Goal: Task Accomplishment & Management: Use online tool/utility

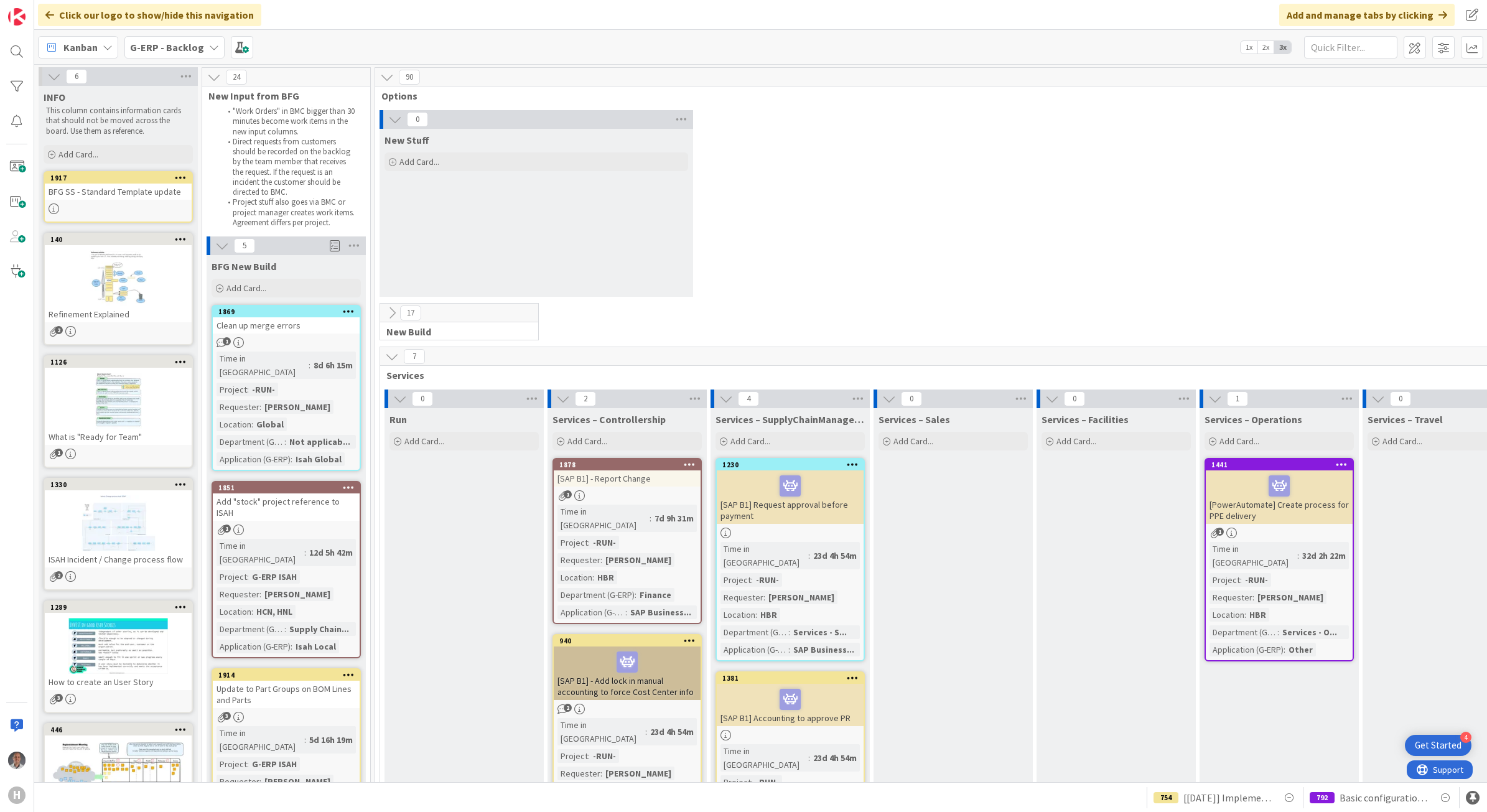
click at [194, 50] on b "G-ERP - Backlog" at bounding box center [167, 47] width 74 height 12
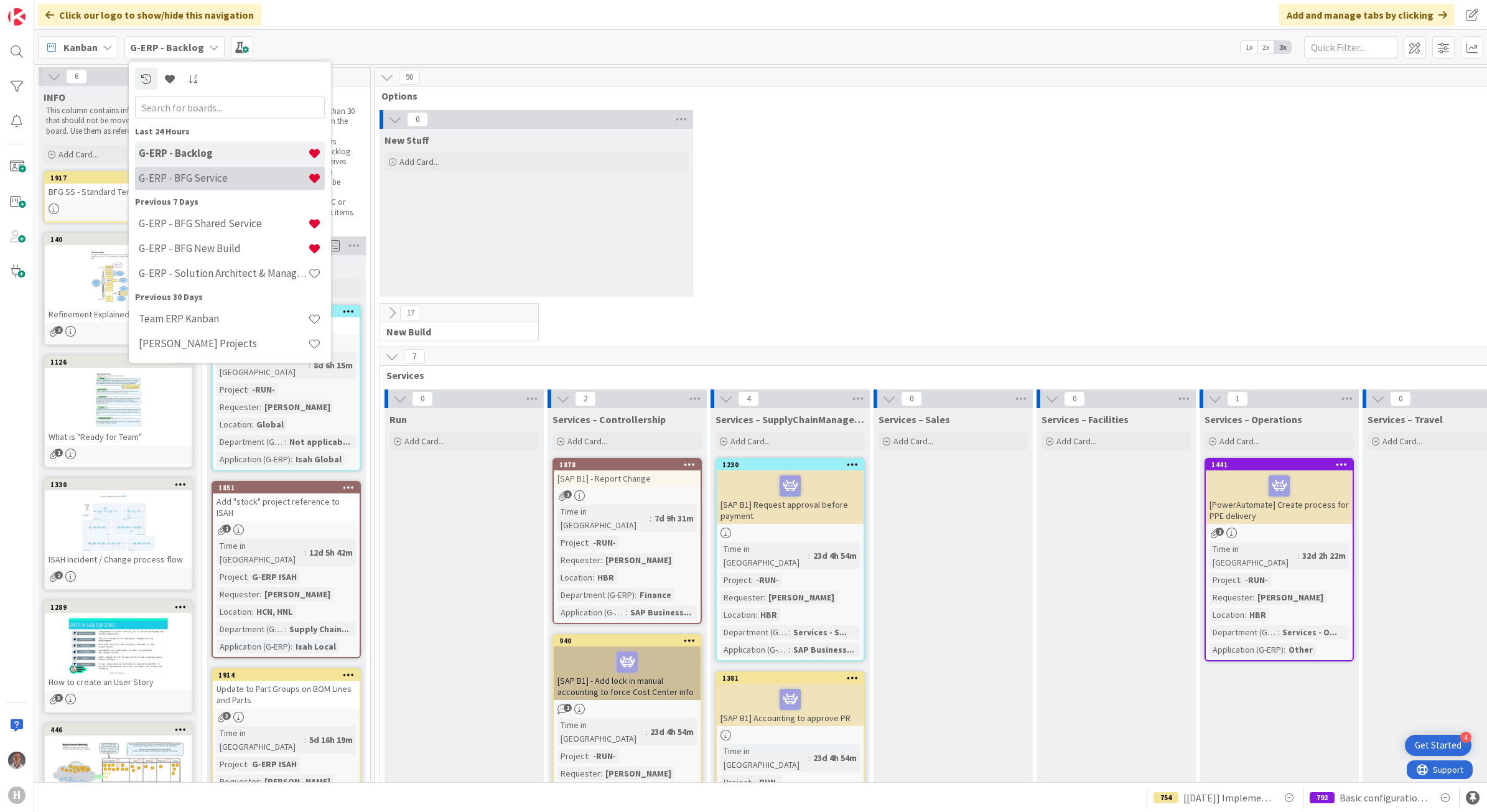
click at [199, 176] on h4 "G-ERP - BFG Service" at bounding box center [223, 178] width 170 height 12
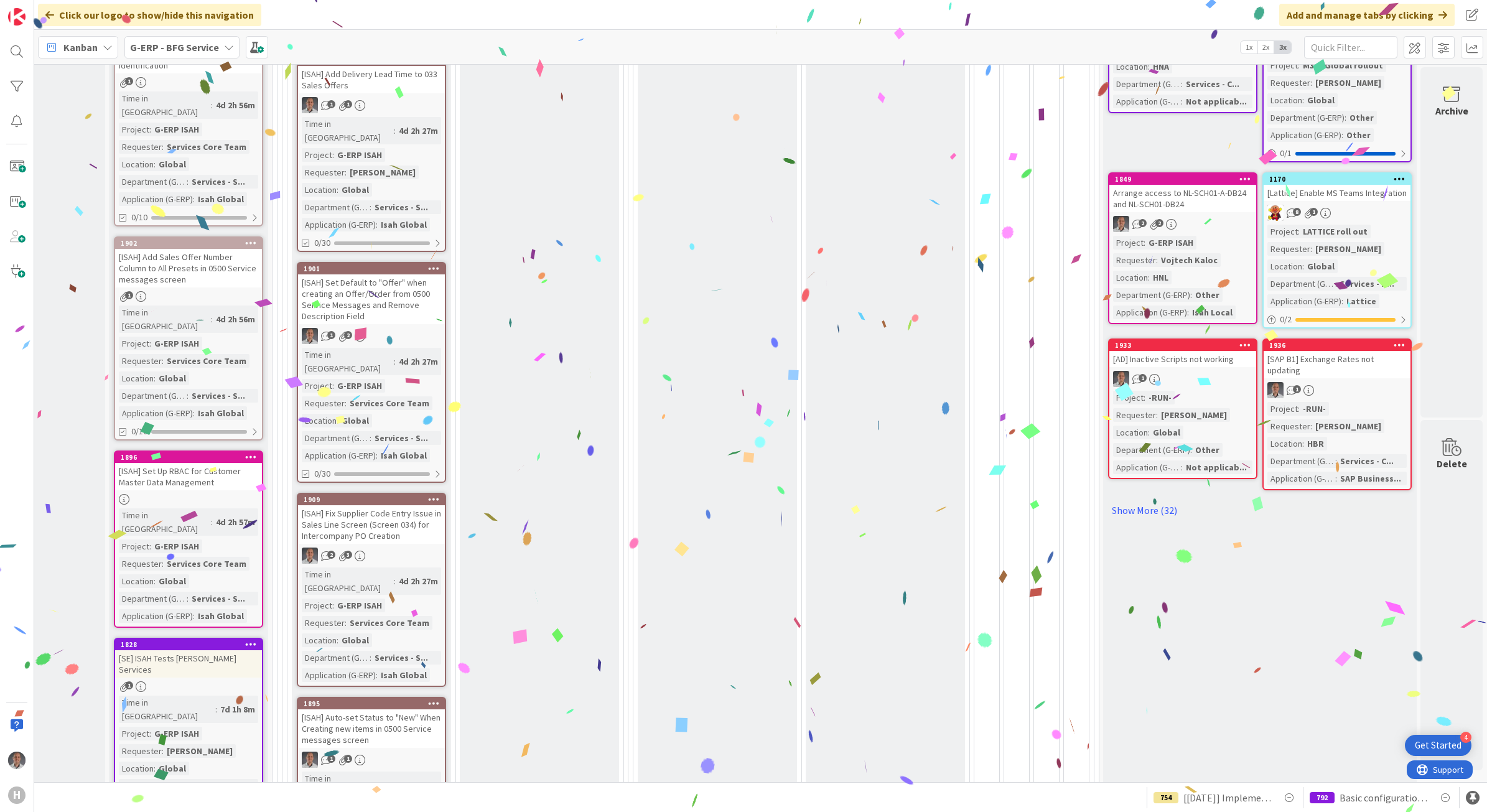
scroll to position [0, 105]
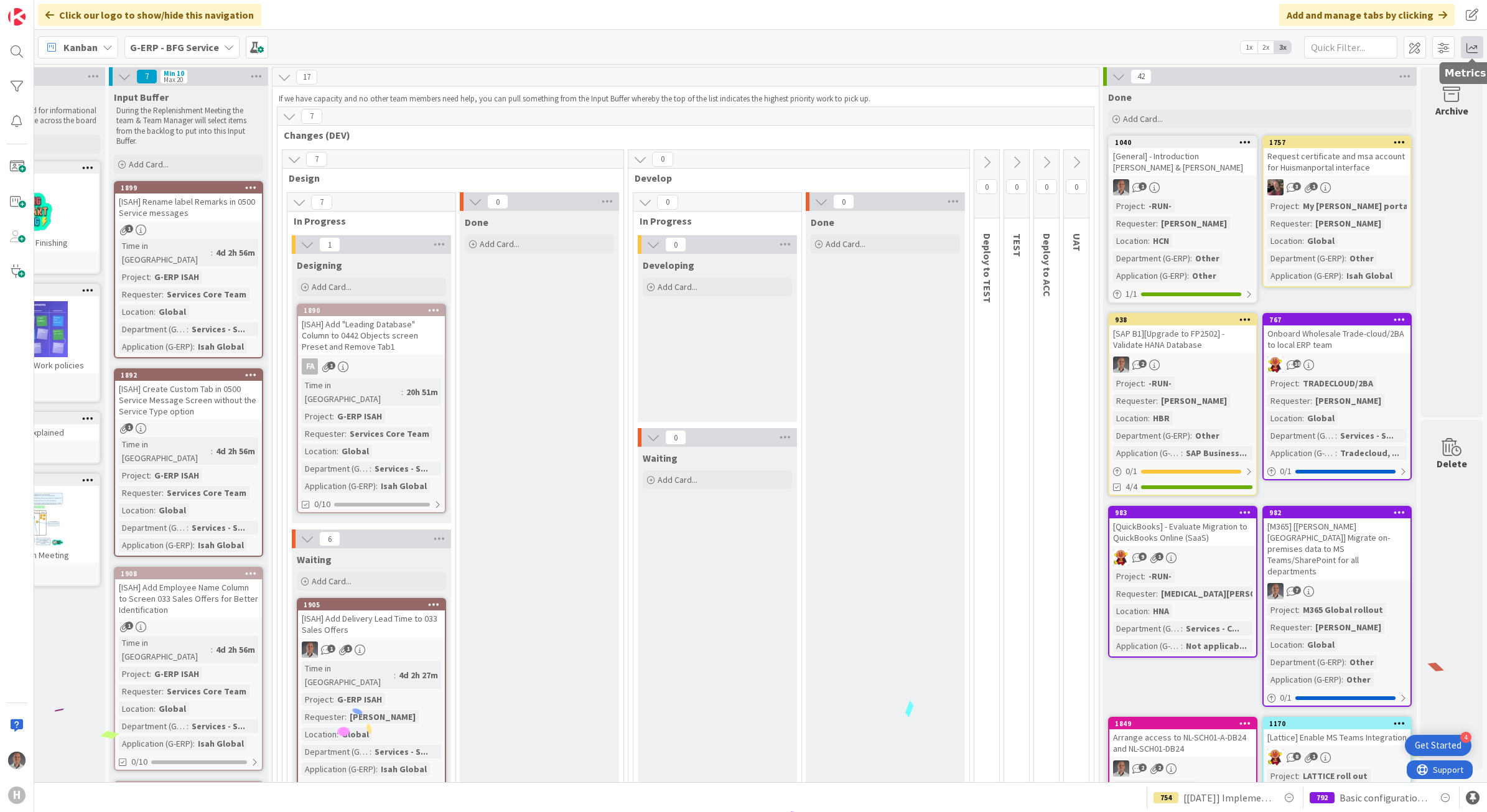
click at [1466, 47] on span at bounding box center [1471, 47] width 22 height 22
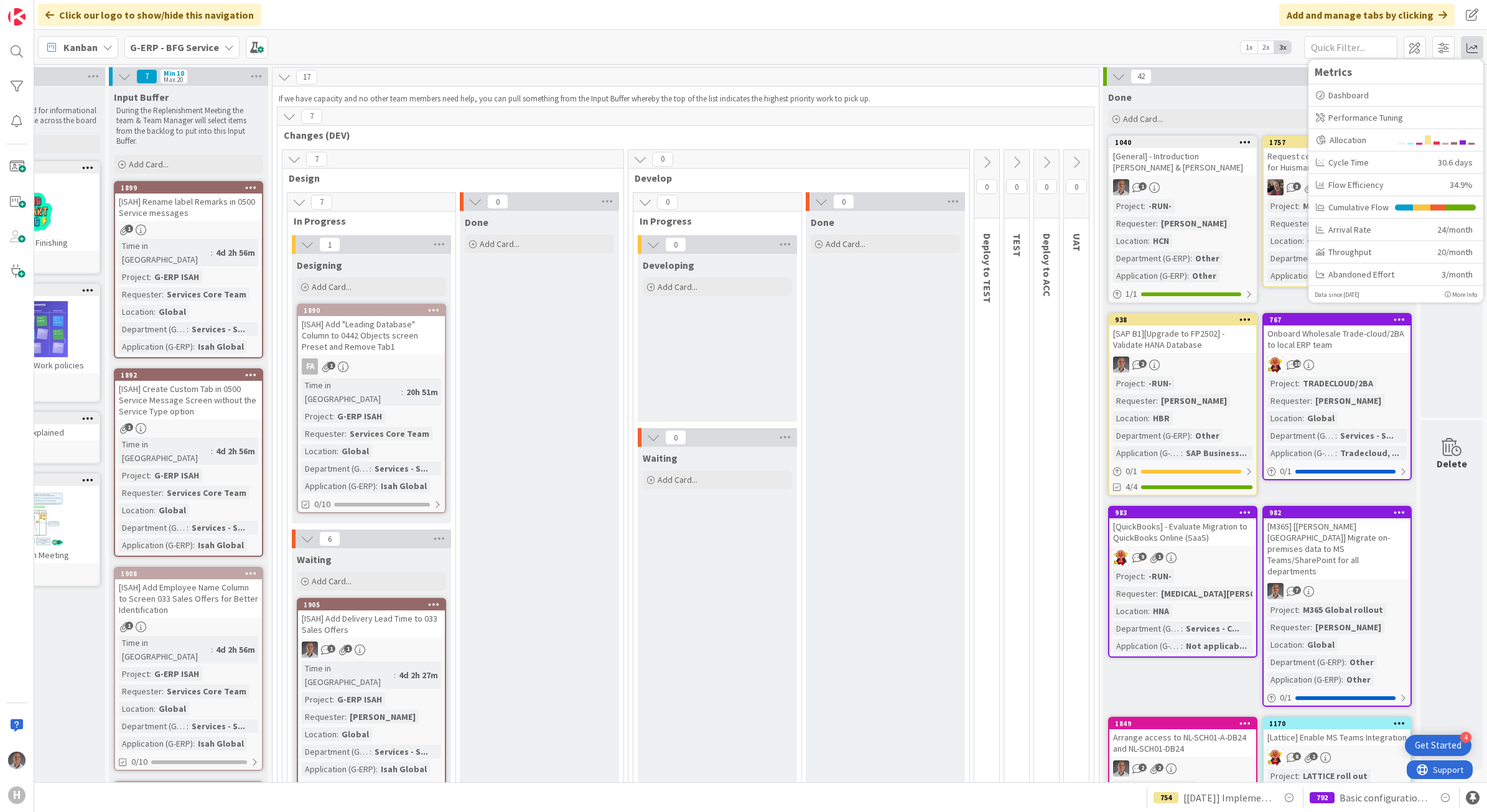
click at [1150, 48] on div "Kanban G-ERP - BFG Service 1x 2x 3x Metrics Dashboard Performance Tuning Alloca…" at bounding box center [760, 47] width 1453 height 34
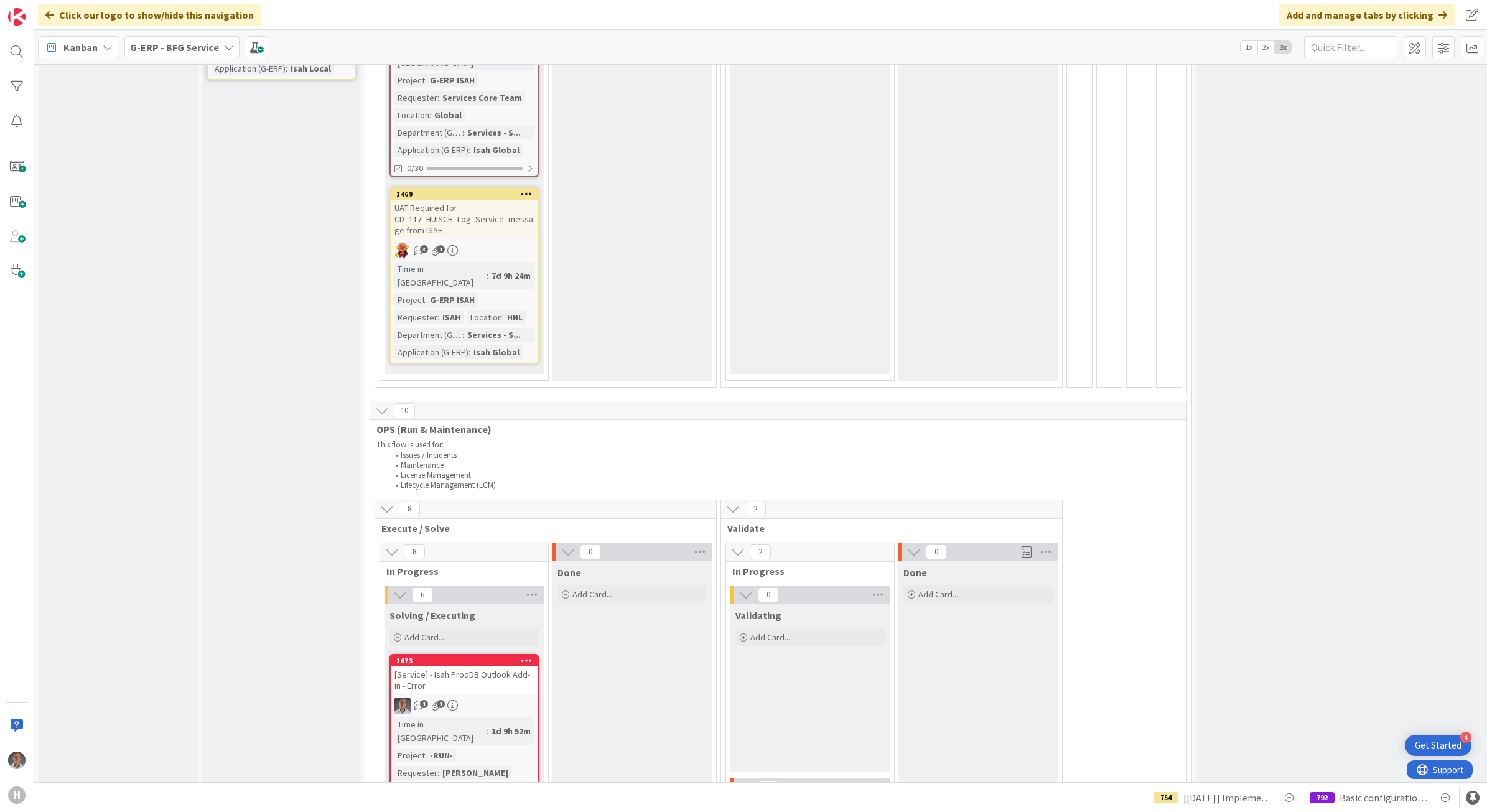
scroll to position [1788, 0]
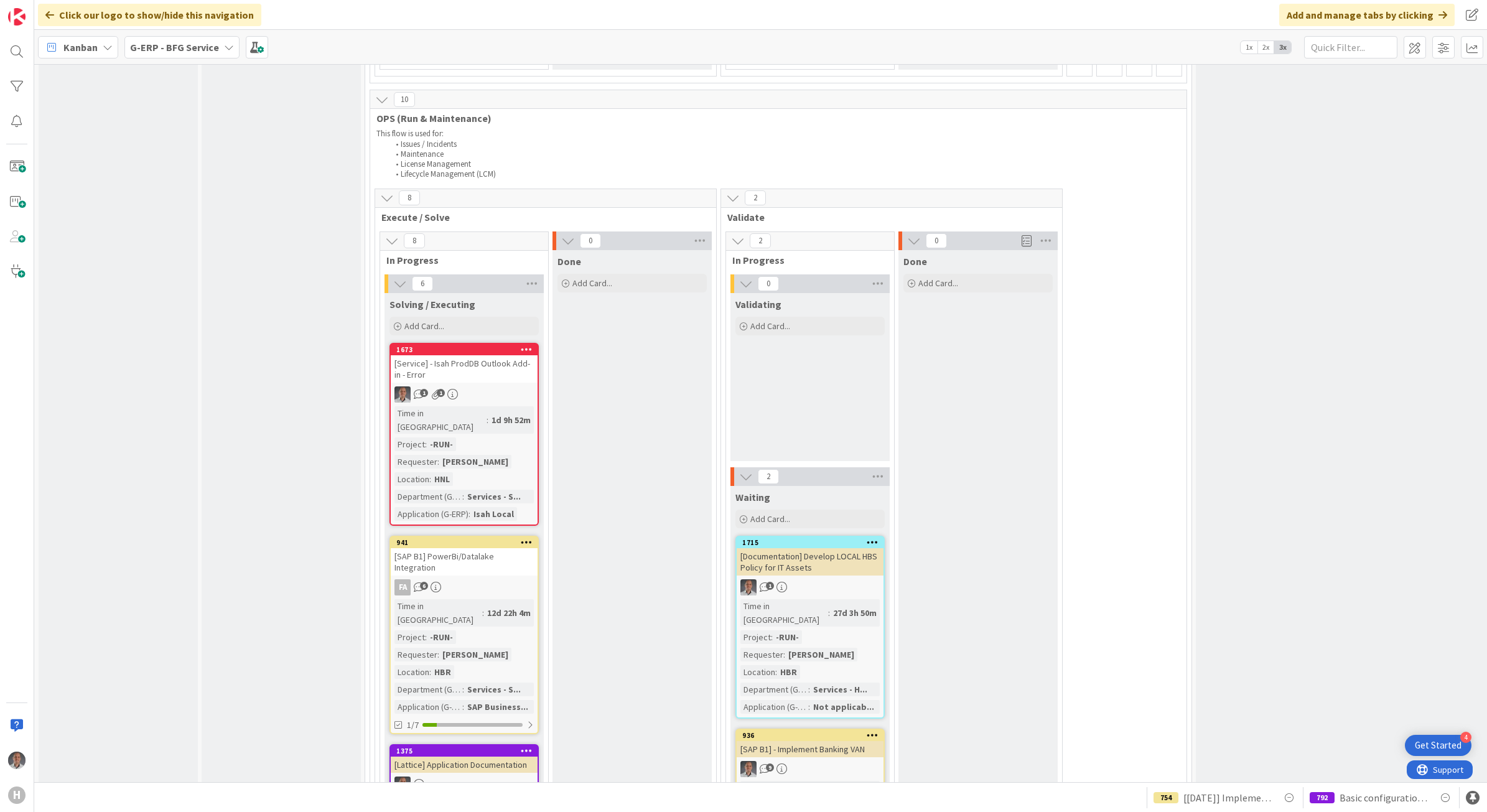
click at [497, 355] on div "[Service] - Isah ProdDB Outlook Add-in - Error" at bounding box center [464, 368] width 147 height 27
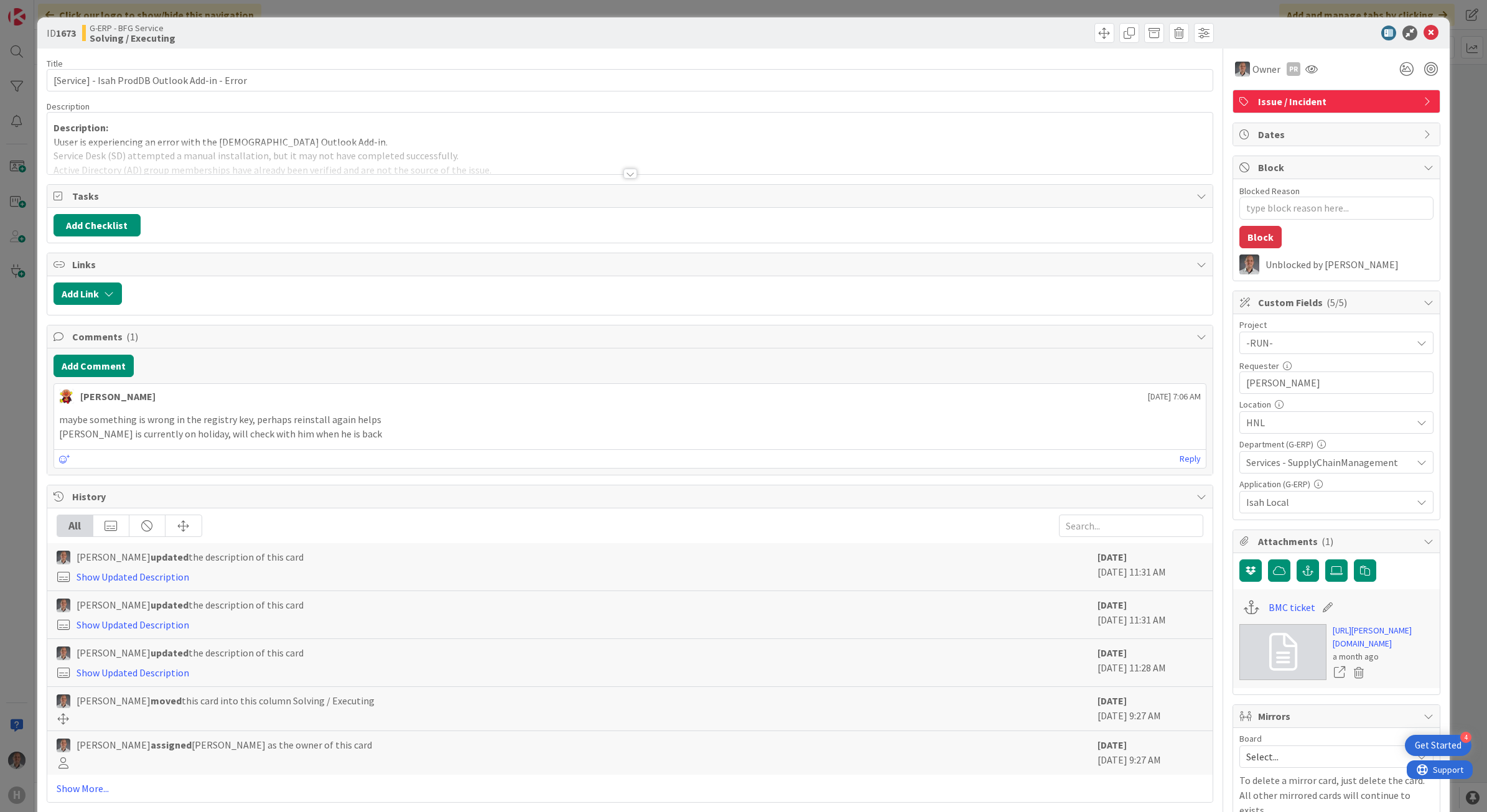
type textarea "x"
click at [1382, 650] on link "[URL][PERSON_NAME][DOMAIN_NAME]" at bounding box center [1382, 637] width 101 height 26
click at [101, 367] on button "Add Comment" at bounding box center [93, 365] width 80 height 22
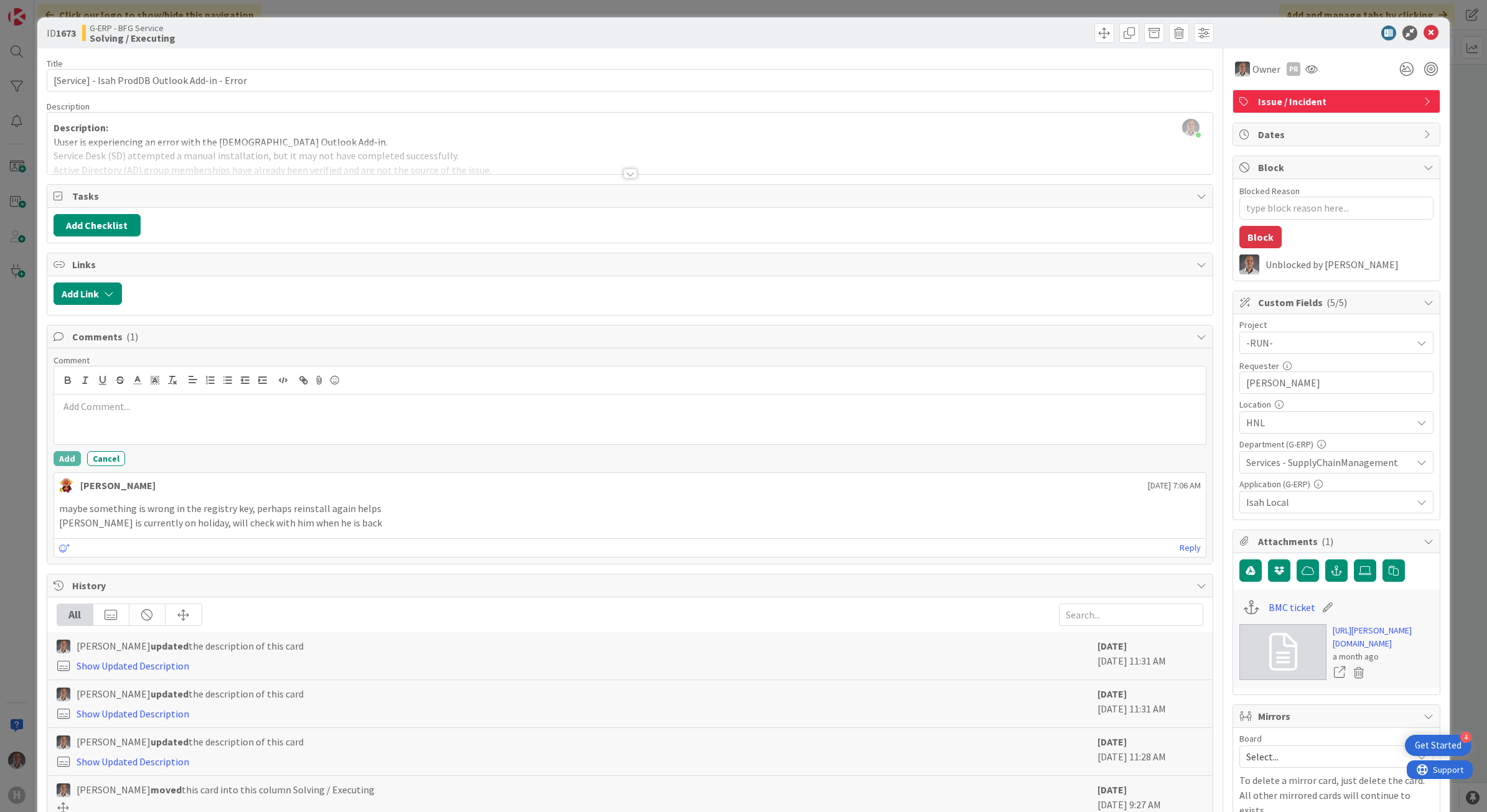
click at [418, 420] on div at bounding box center [630, 419] width 1152 height 50
click at [207, 410] on p "After checking the configuration in SCCM, it was concluded that the issue is re…" at bounding box center [630, 406] width 1142 height 14
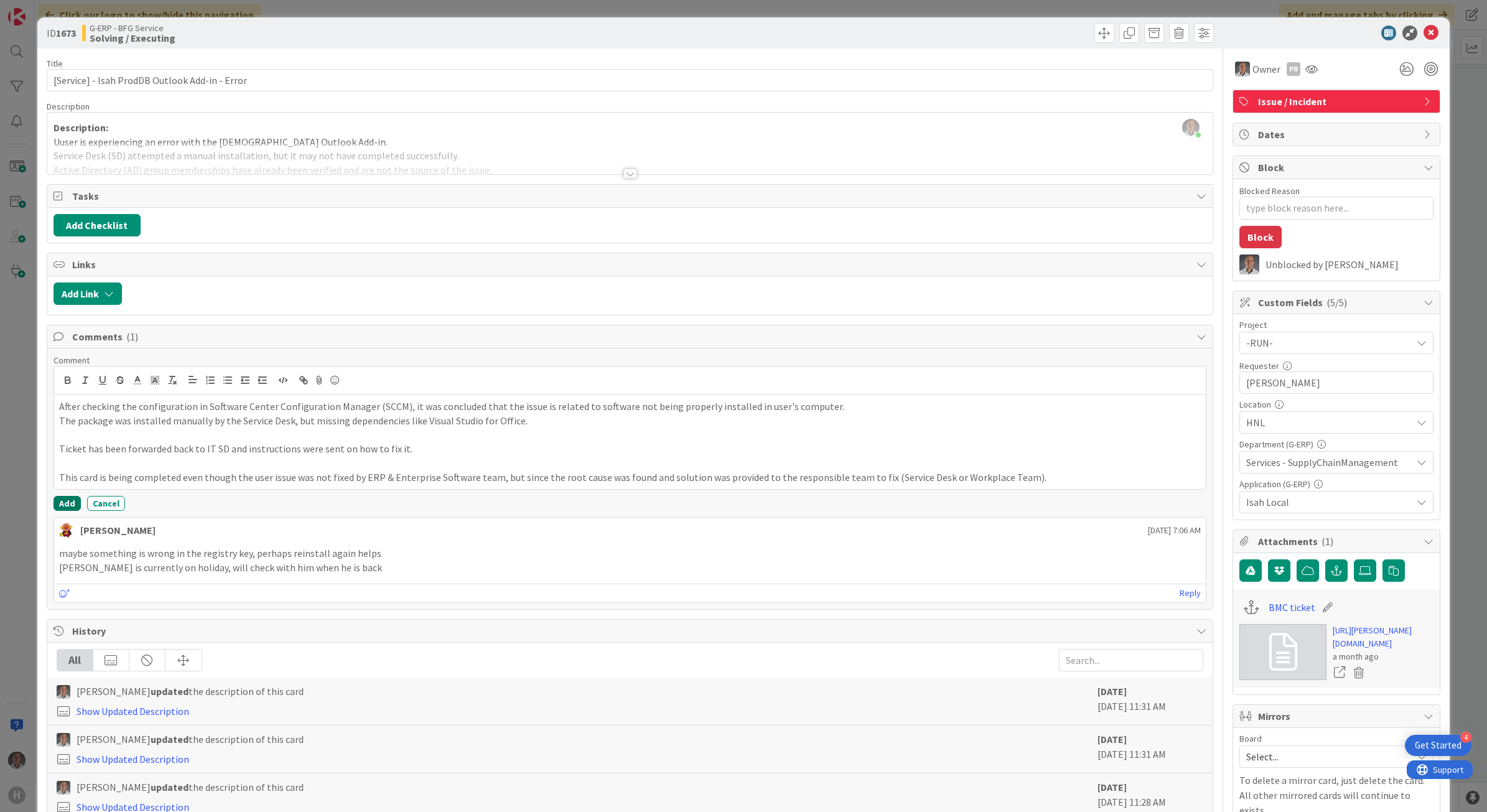
click at [63, 509] on button "Add" at bounding box center [67, 503] width 27 height 15
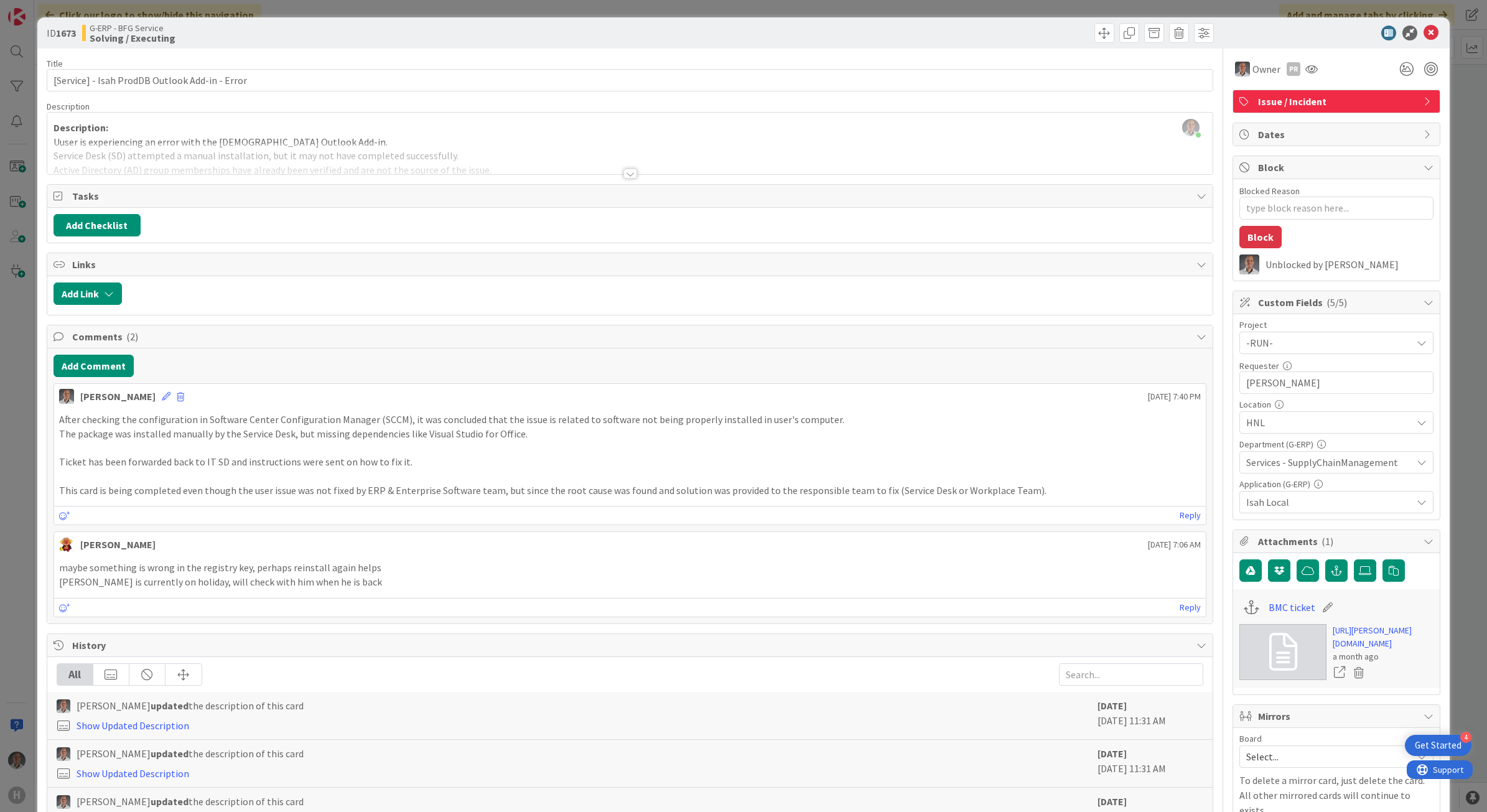
click at [623, 176] on div at bounding box center [630, 173] width 14 height 10
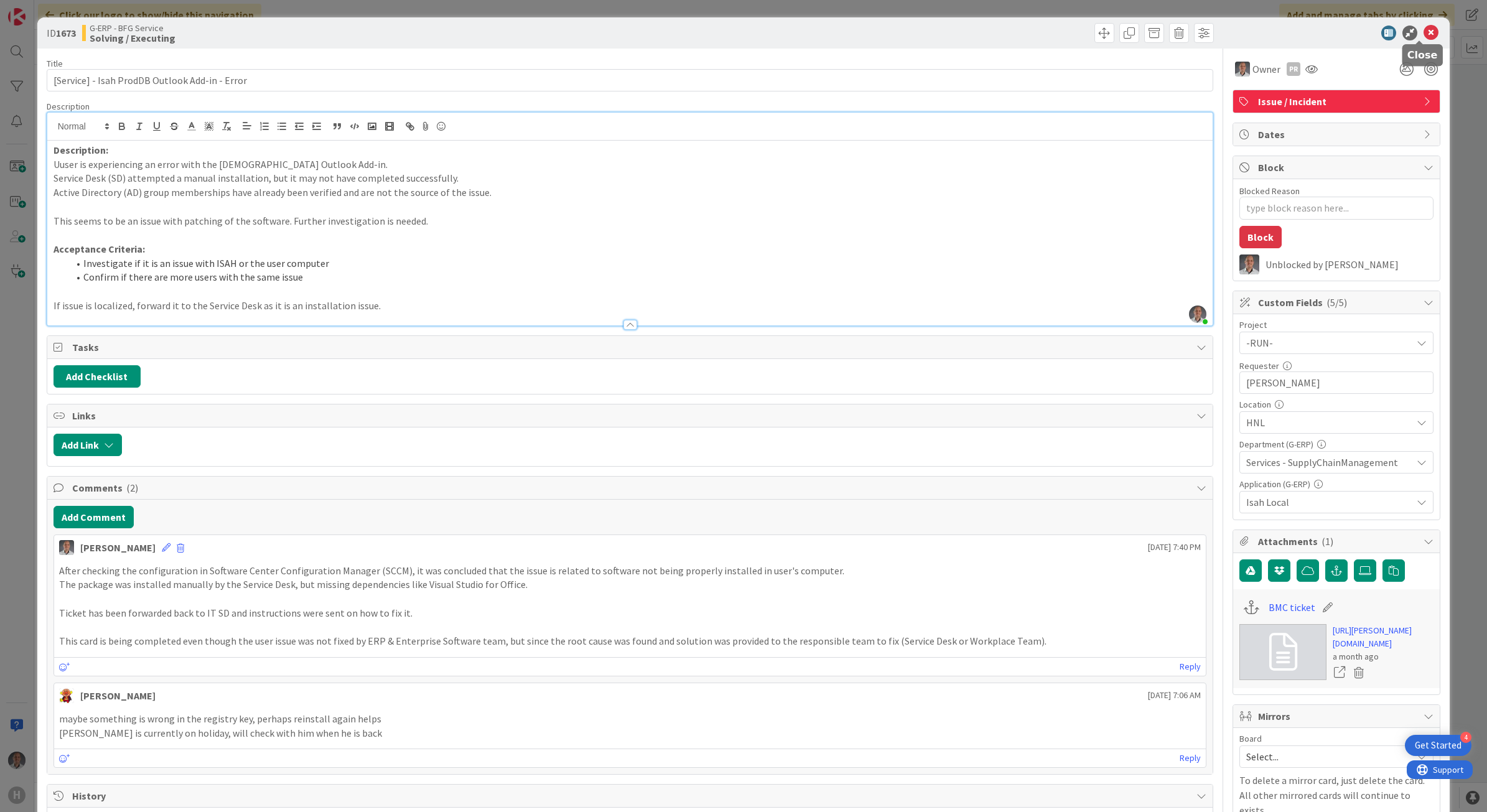
click at [1425, 33] on icon at bounding box center [1431, 33] width 15 height 15
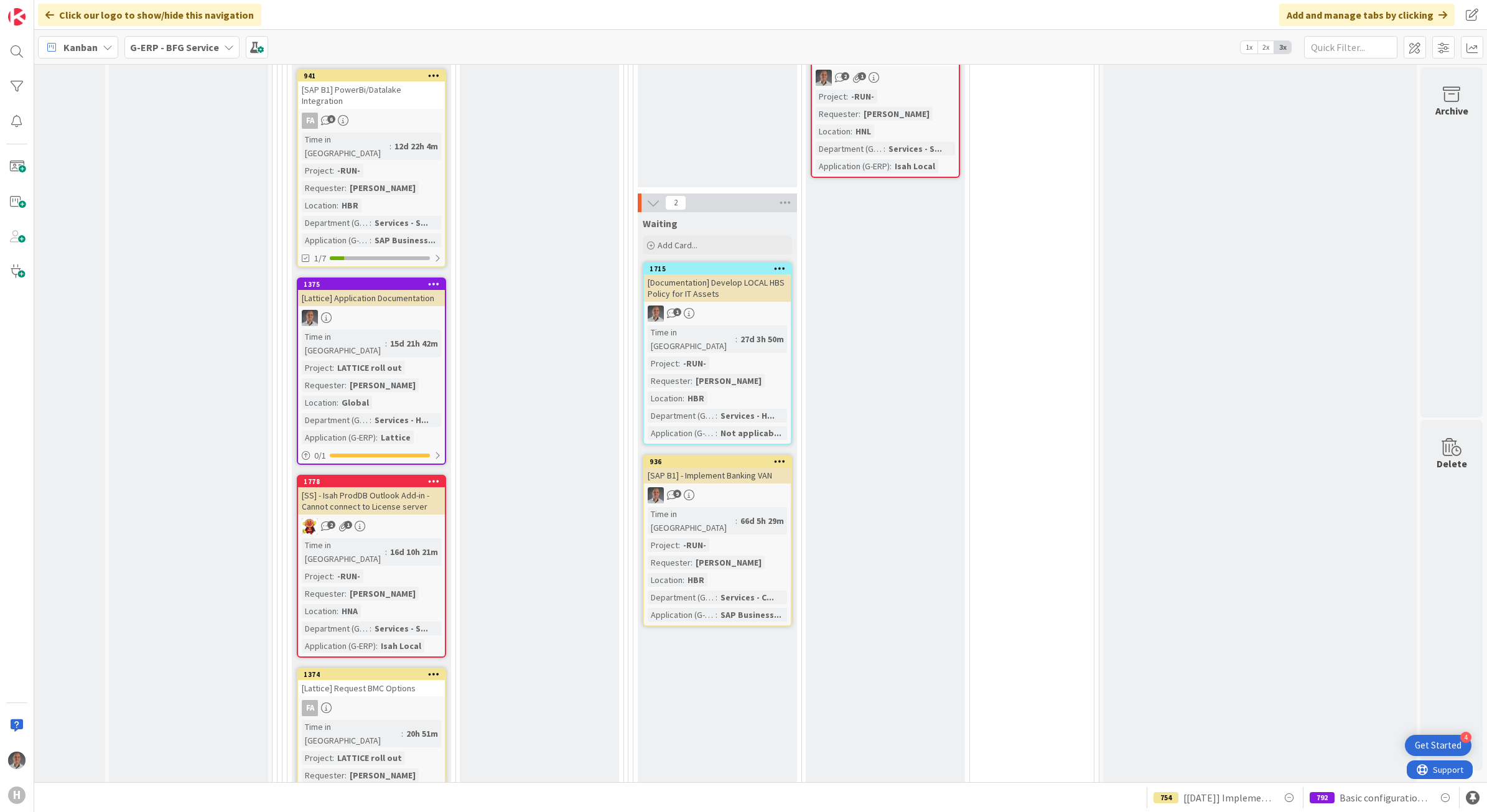
scroll to position [2231, 105]
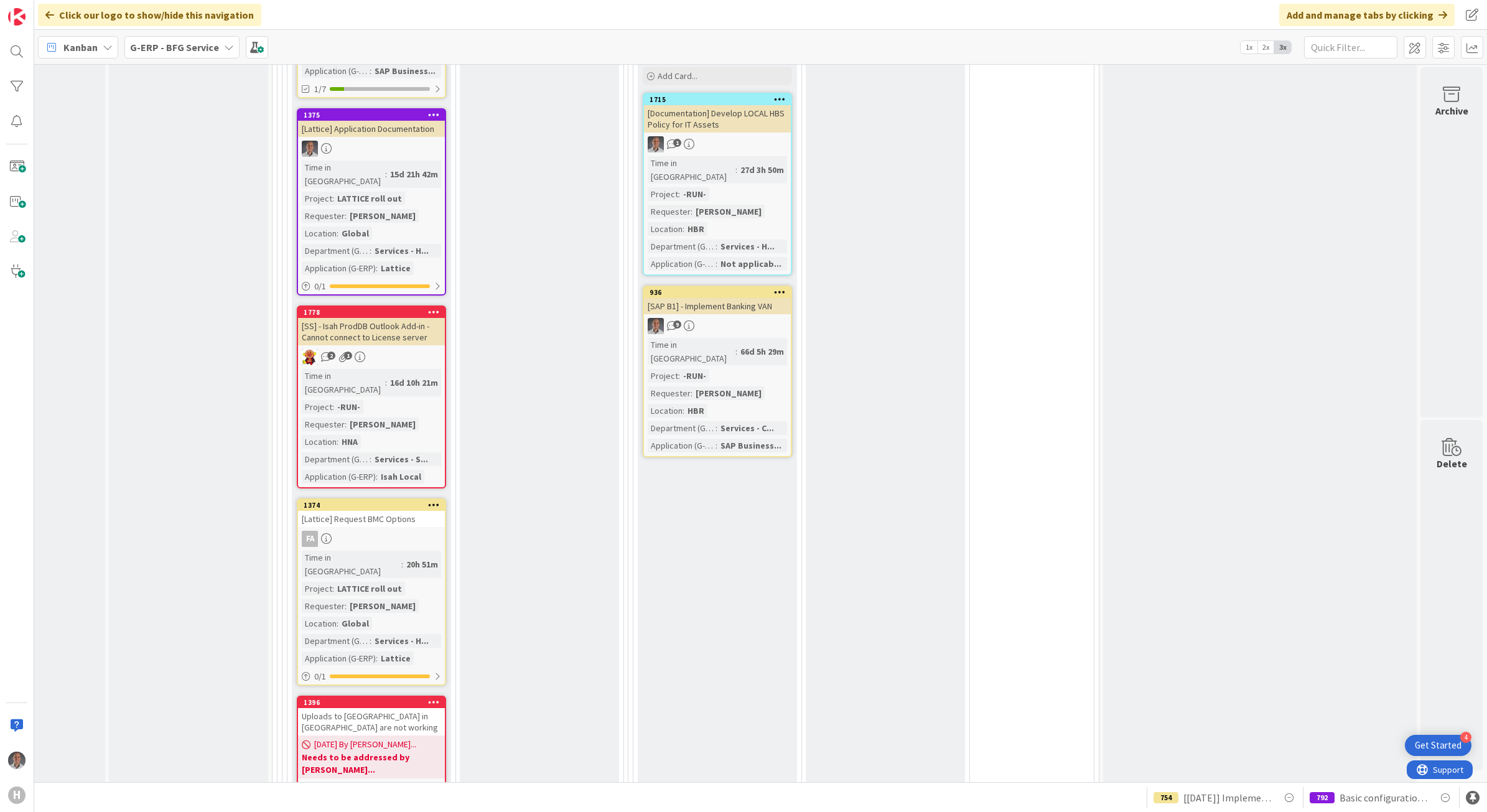
click at [394, 349] on div "2 1" at bounding box center [371, 357] width 147 height 16
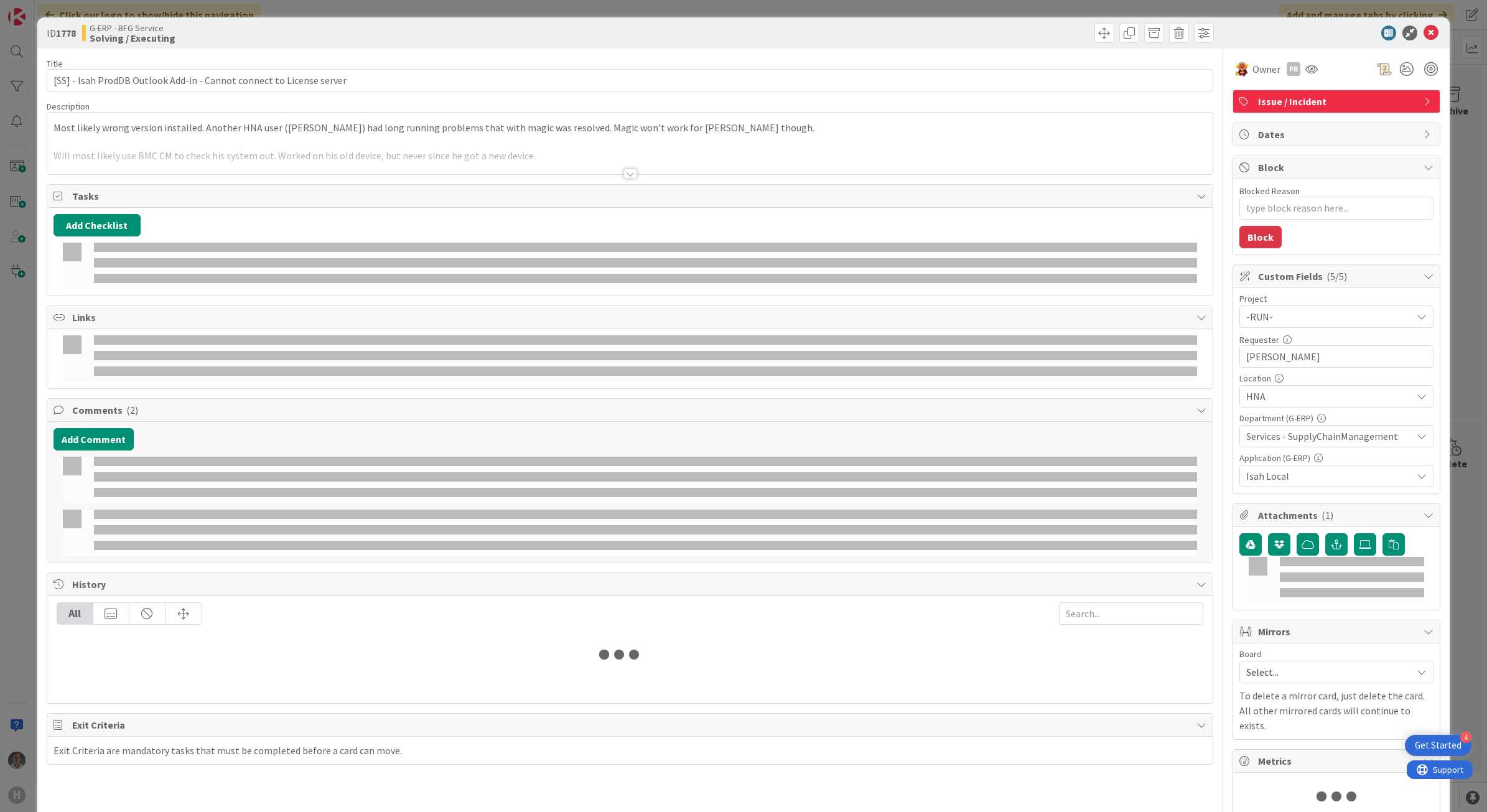
type textarea "x"
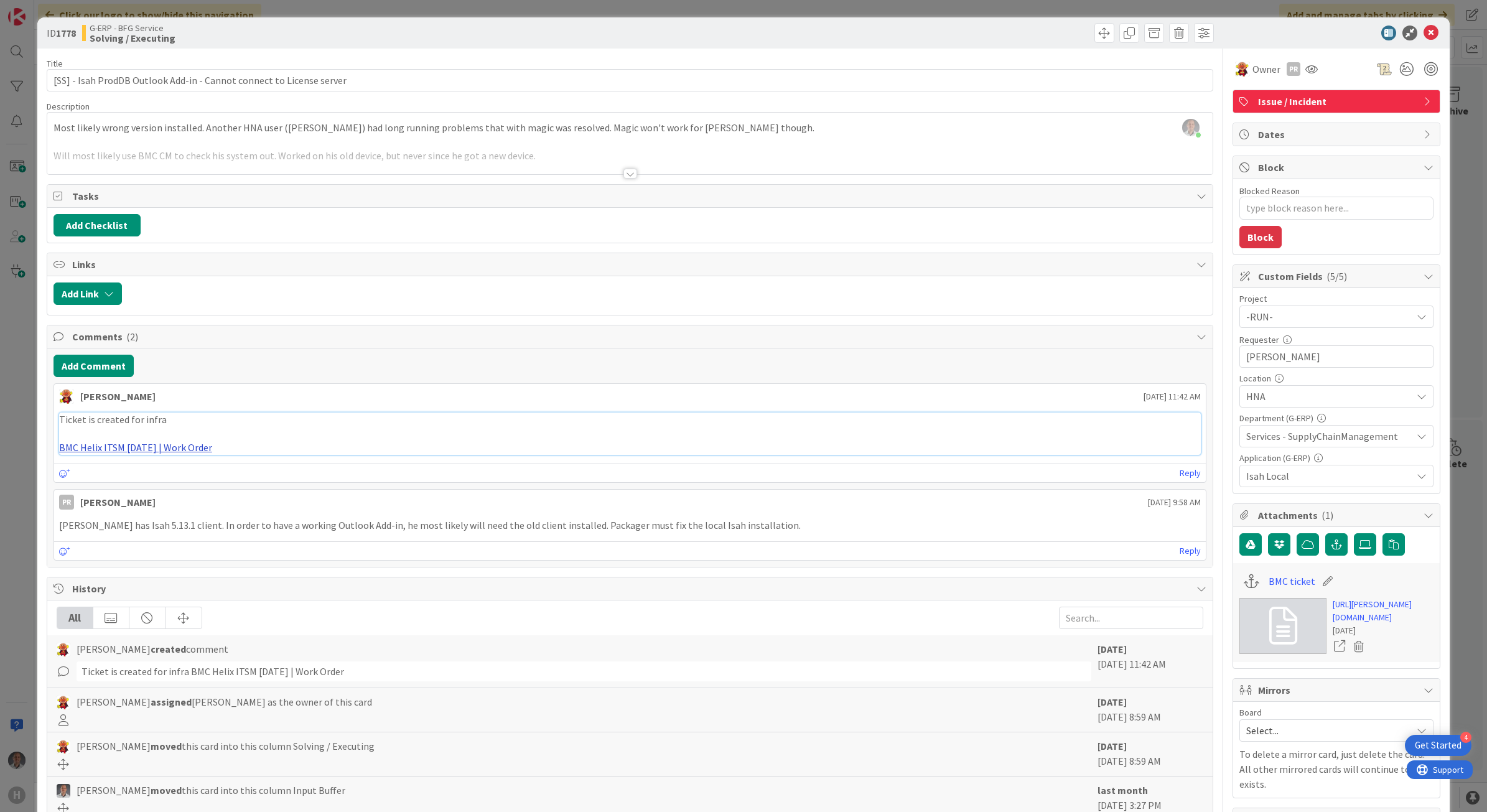
click at [165, 450] on link "BMC Helix ITSM [DATE] | Work Order" at bounding box center [135, 447] width 153 height 12
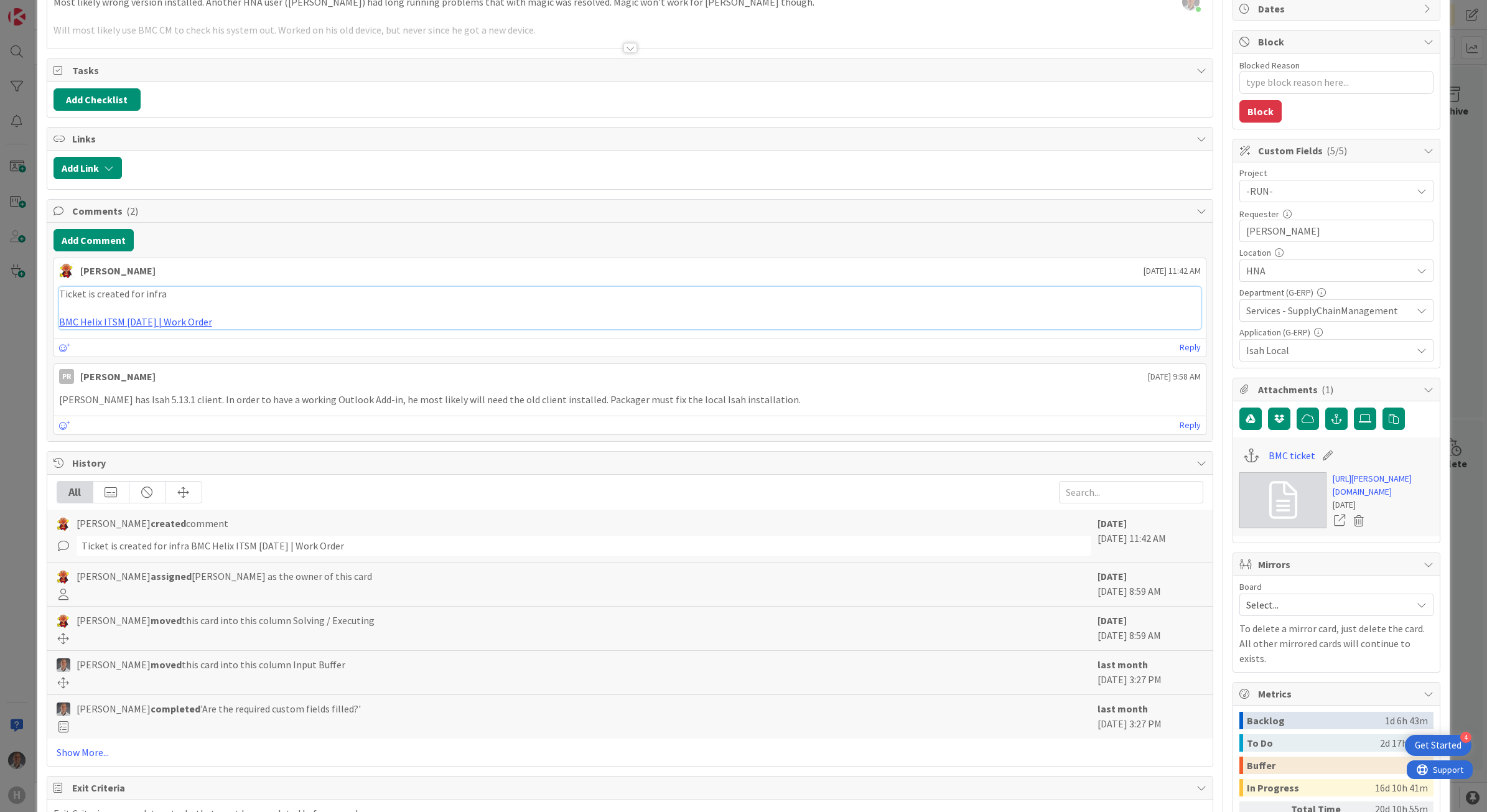
scroll to position [285, 0]
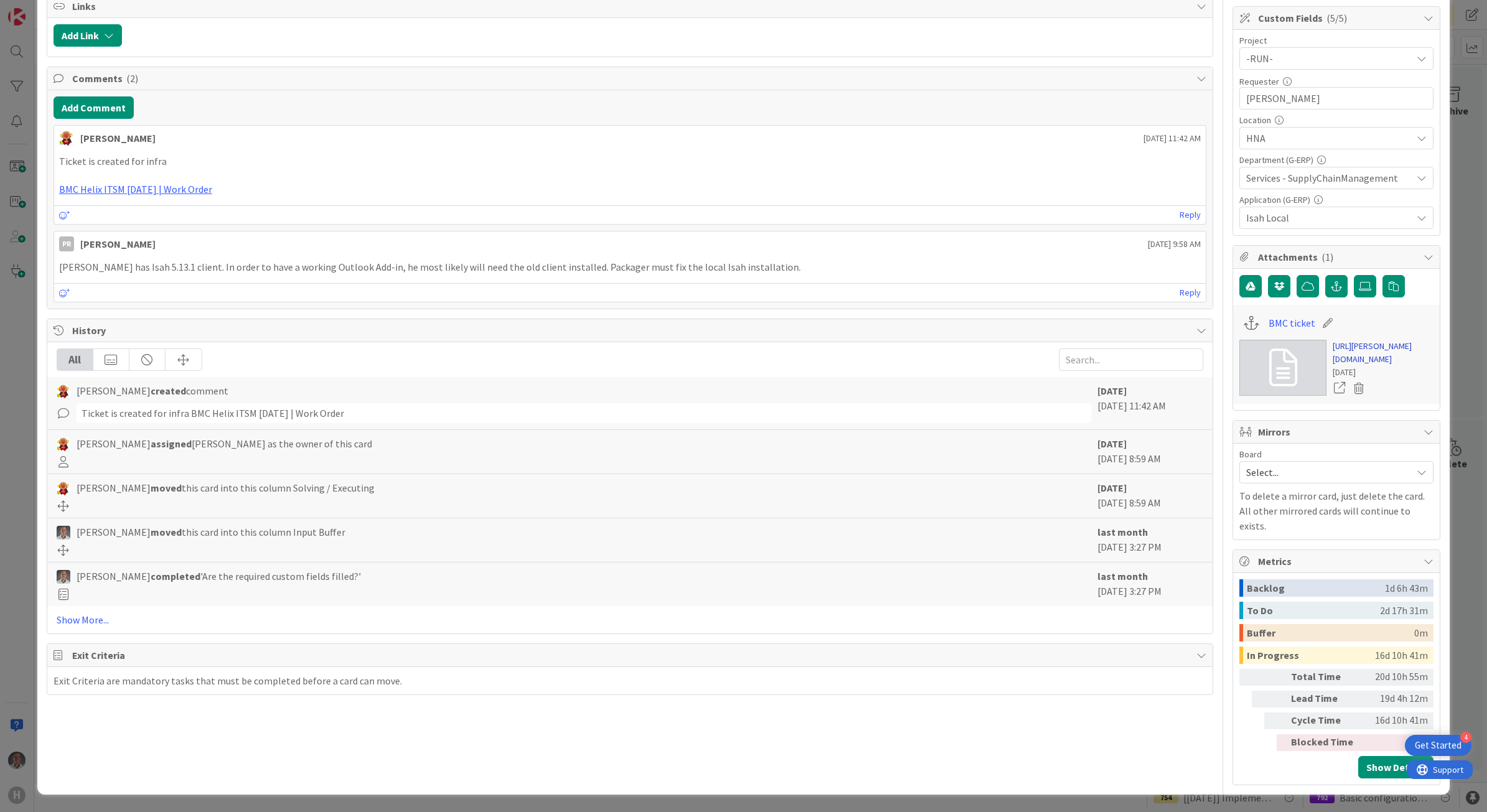
click at [1333, 344] on link "[URL][PERSON_NAME][DOMAIN_NAME]" at bounding box center [1382, 352] width 101 height 26
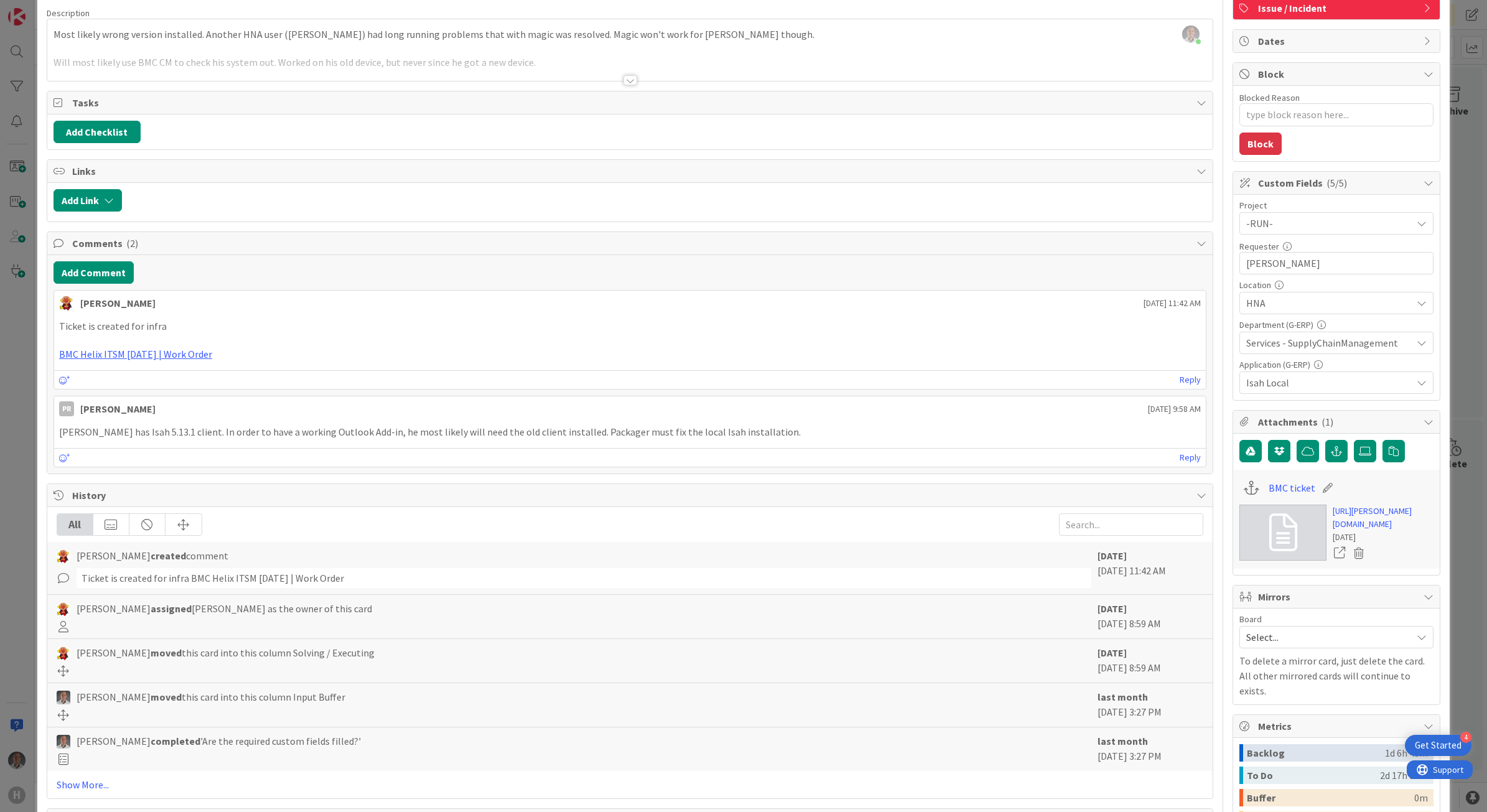
scroll to position [0, 0]
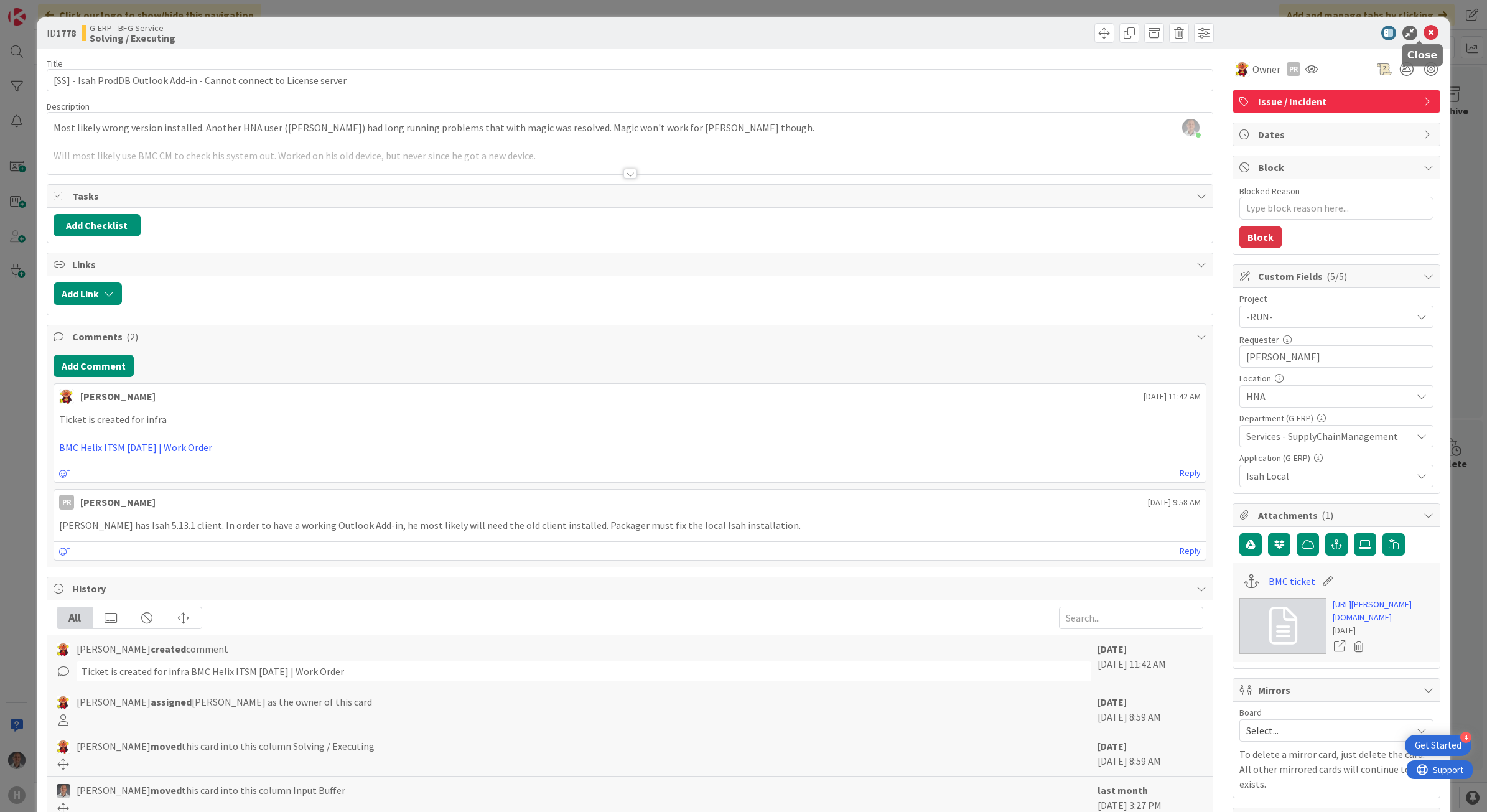
click at [1424, 26] on icon at bounding box center [1431, 33] width 15 height 15
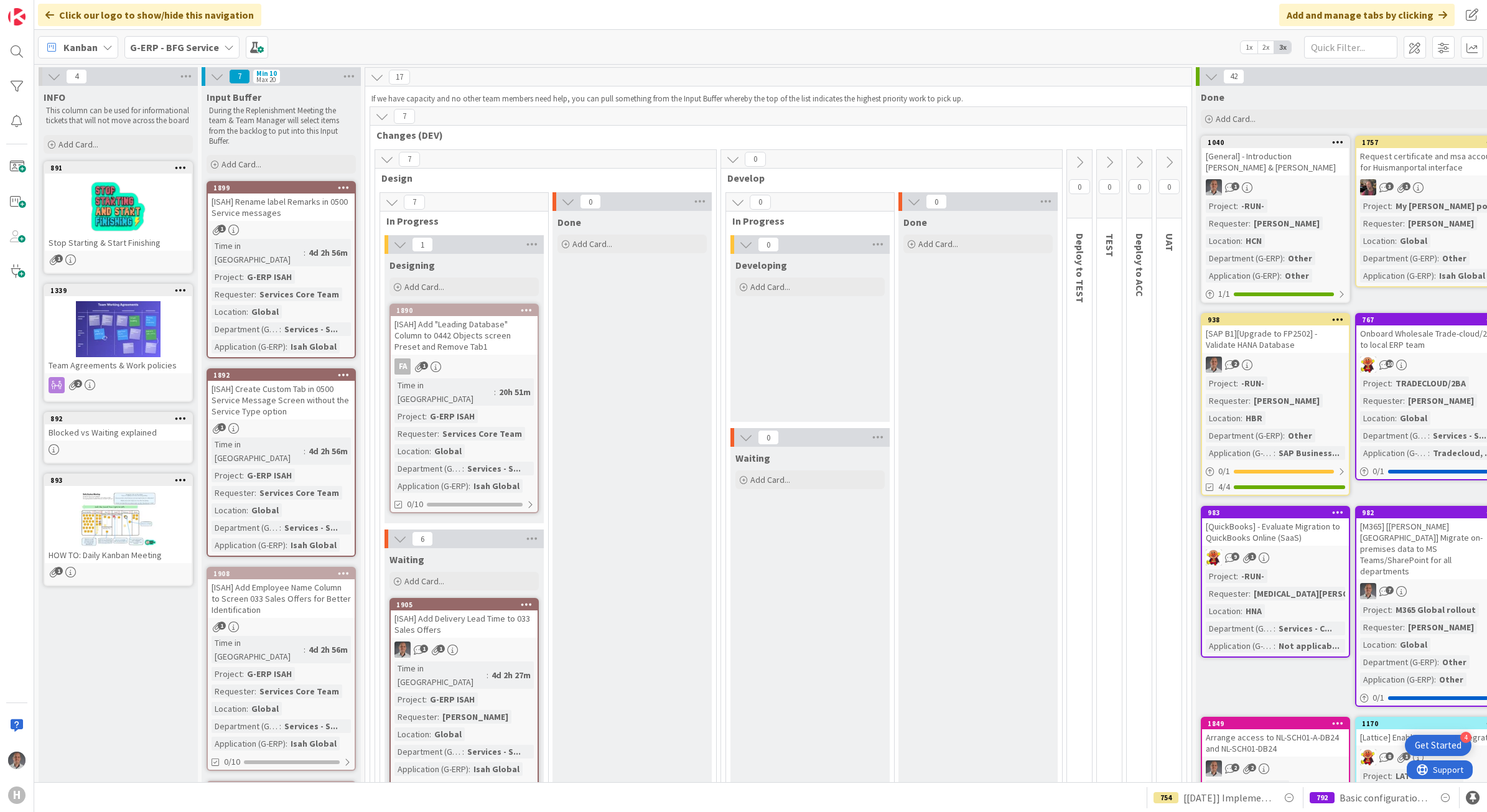
click at [186, 41] on b "G-ERP - BFG Service" at bounding box center [174, 47] width 89 height 12
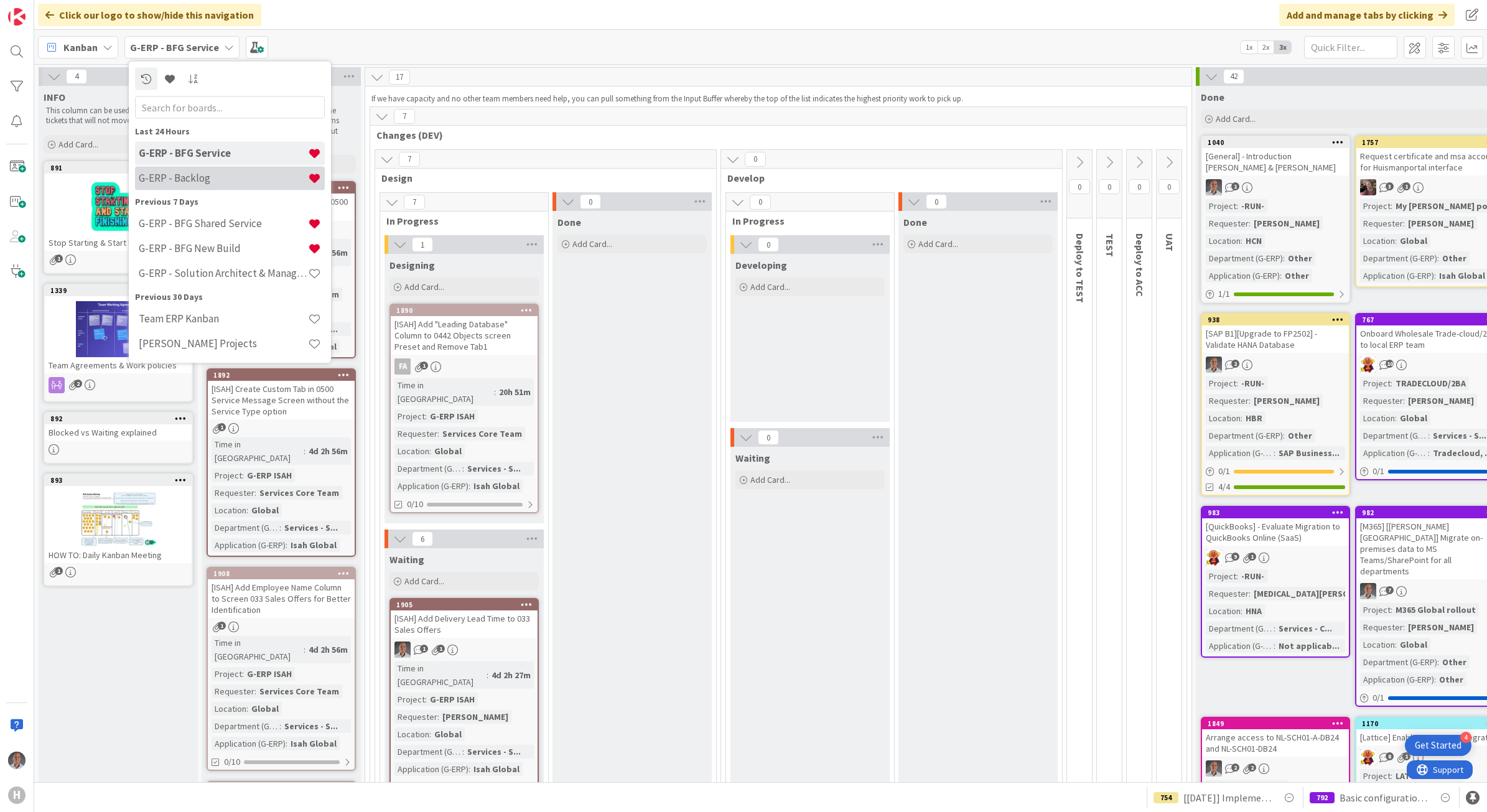
click at [192, 176] on h4 "G-ERP - Backlog" at bounding box center [223, 178] width 170 height 12
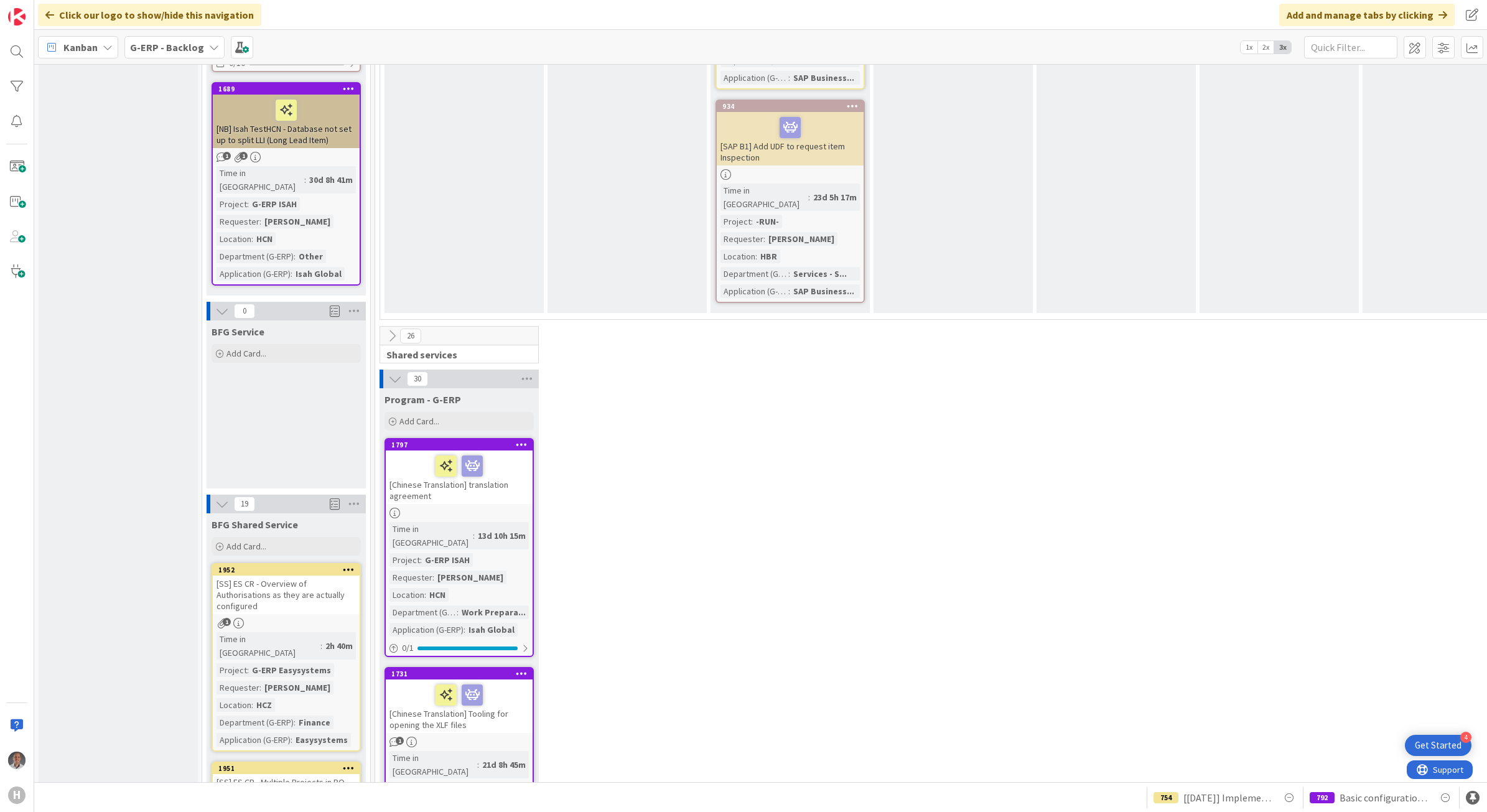
scroll to position [980, 0]
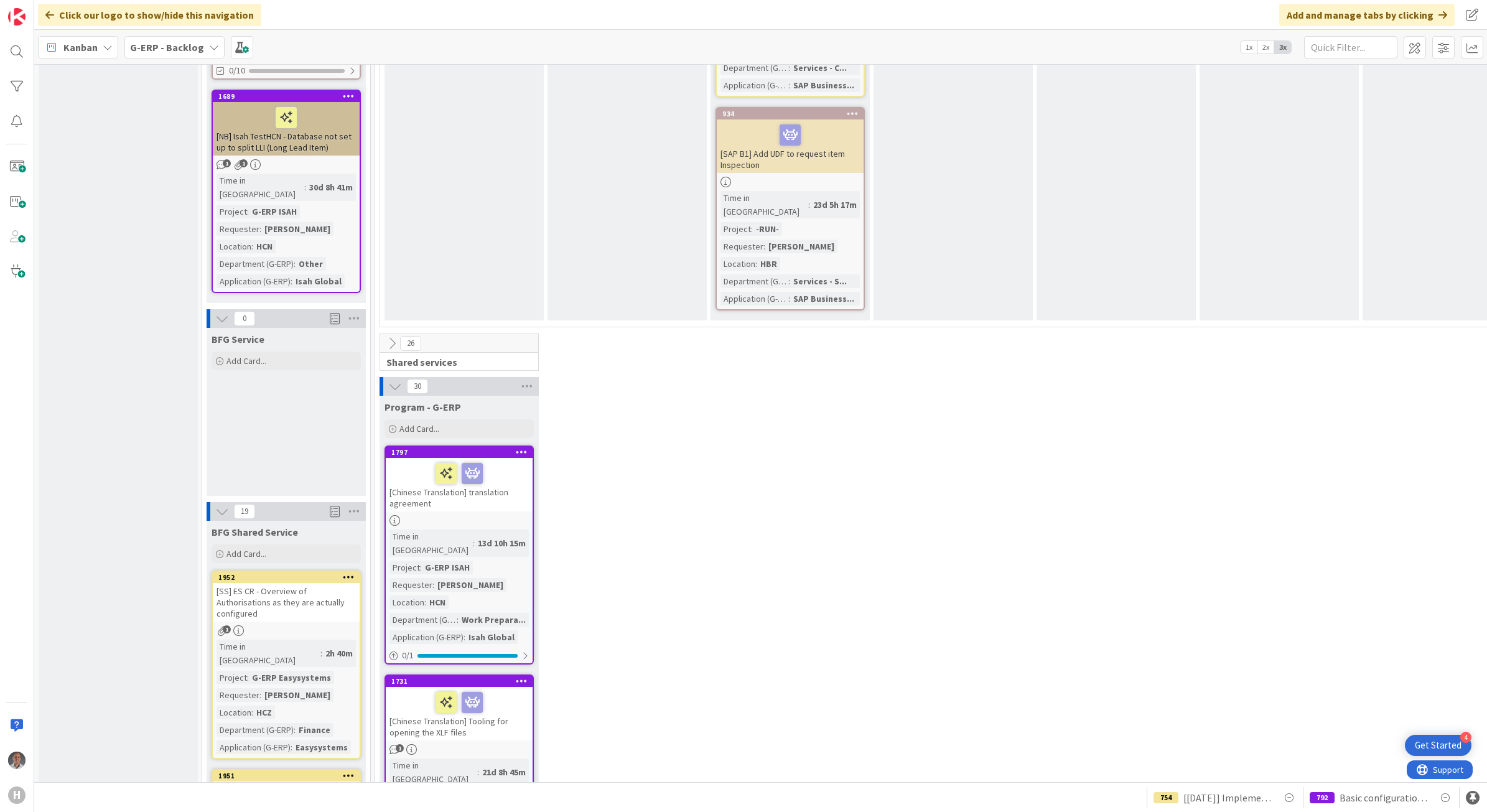
click at [394, 337] on icon at bounding box center [392, 344] width 14 height 14
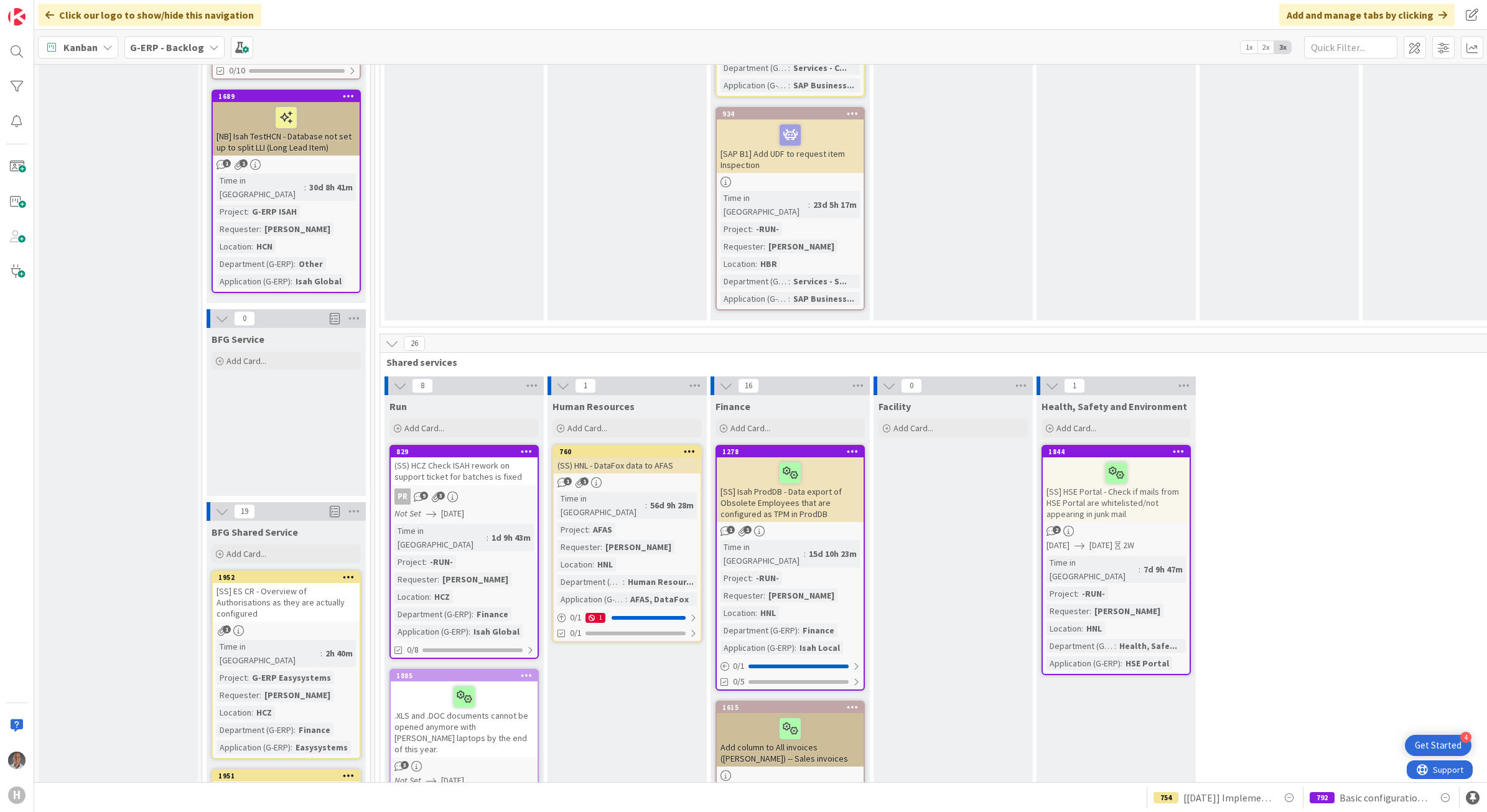
click at [393, 337] on icon at bounding box center [392, 344] width 14 height 14
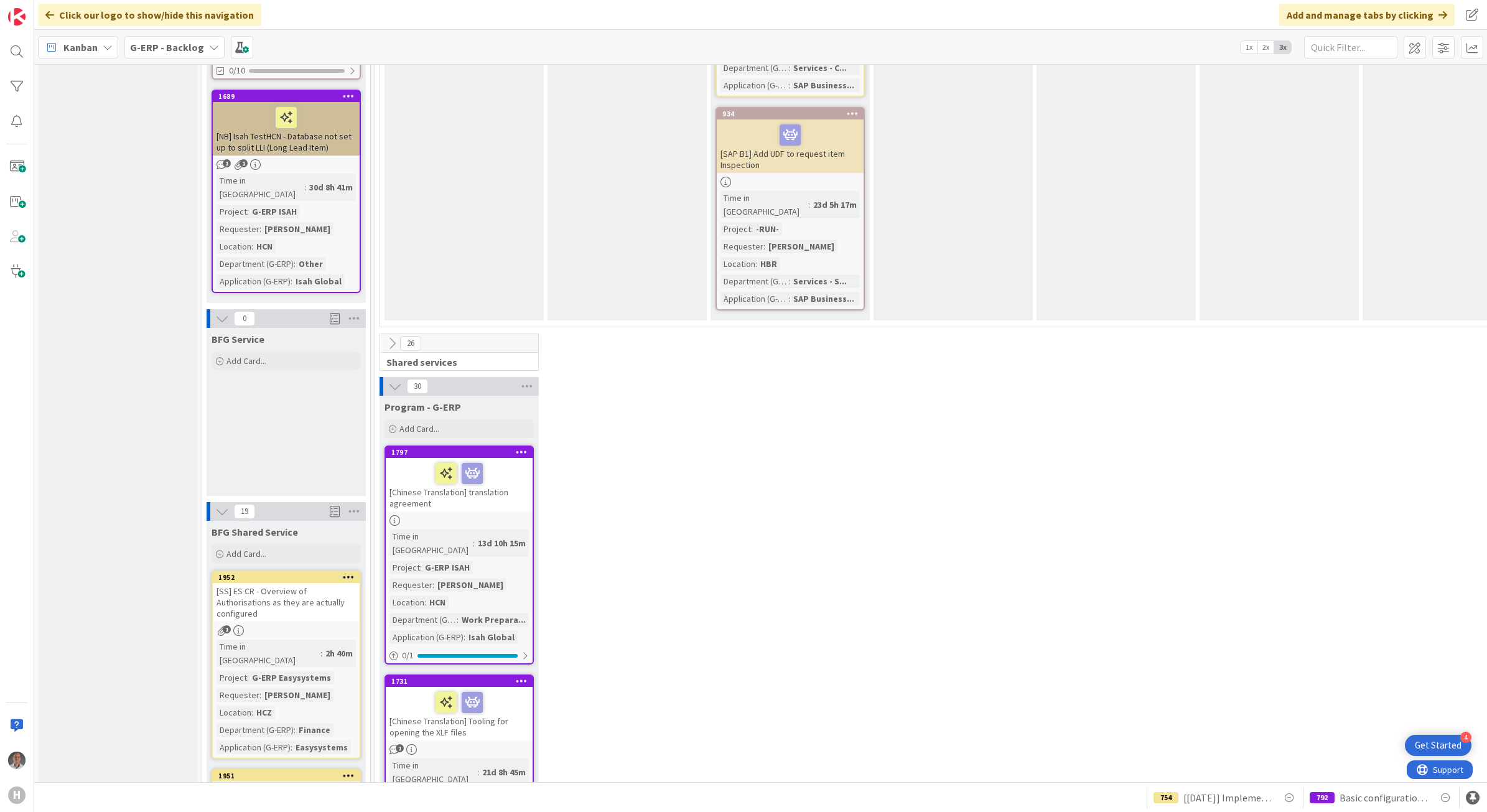
click at [391, 380] on icon at bounding box center [395, 387] width 14 height 14
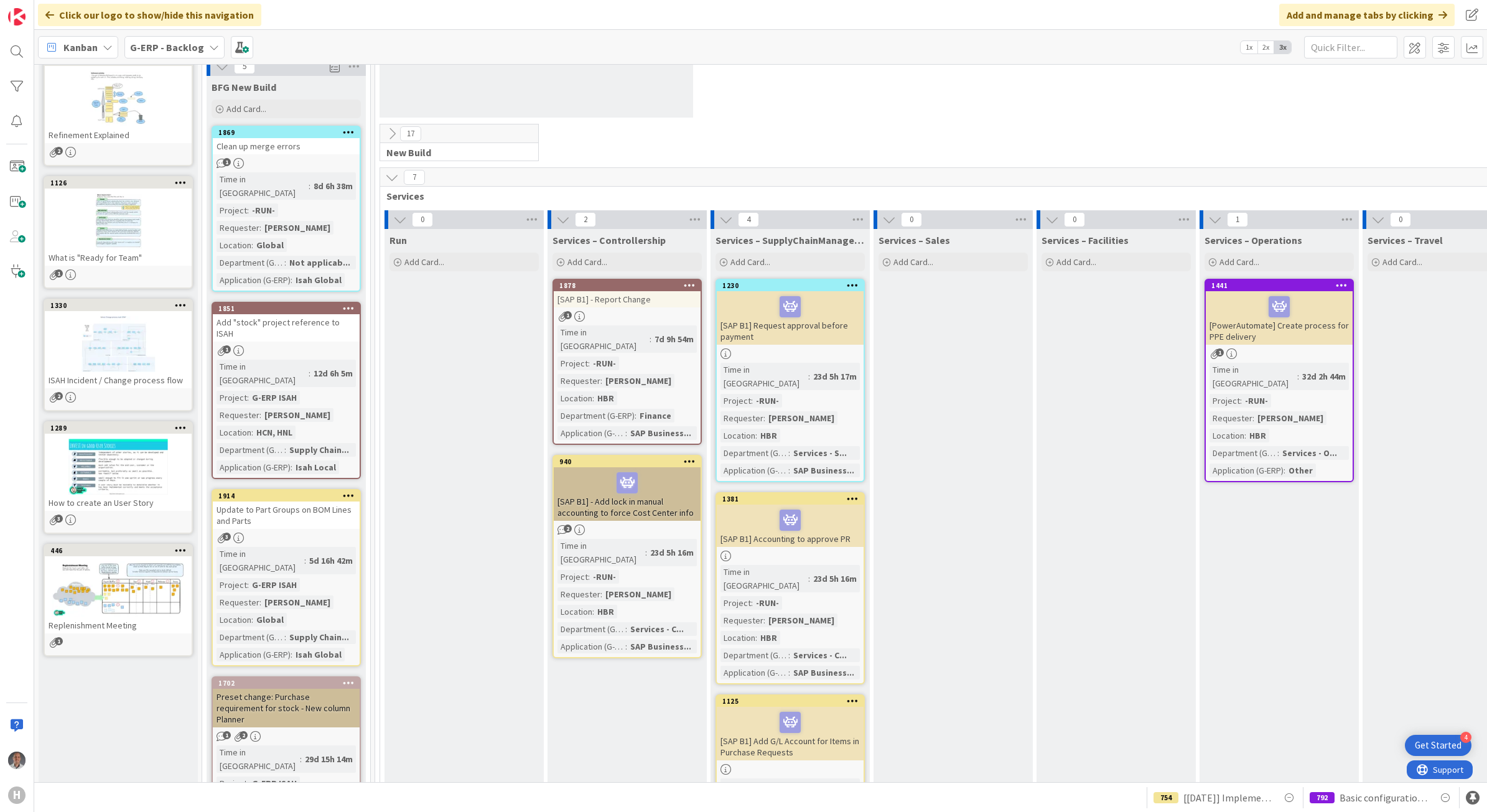
scroll to position [0, 0]
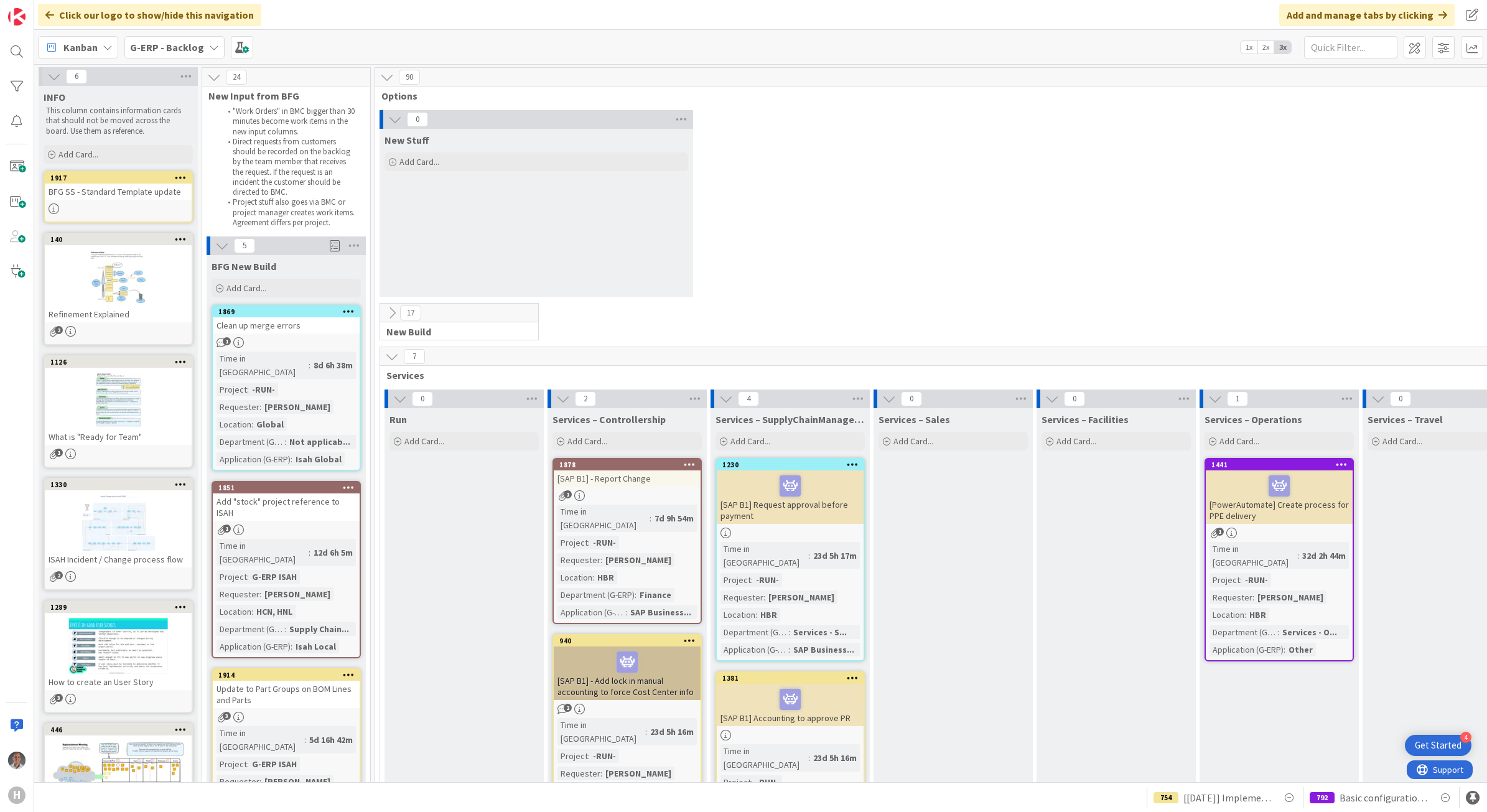
click at [388, 359] on icon at bounding box center [392, 357] width 14 height 14
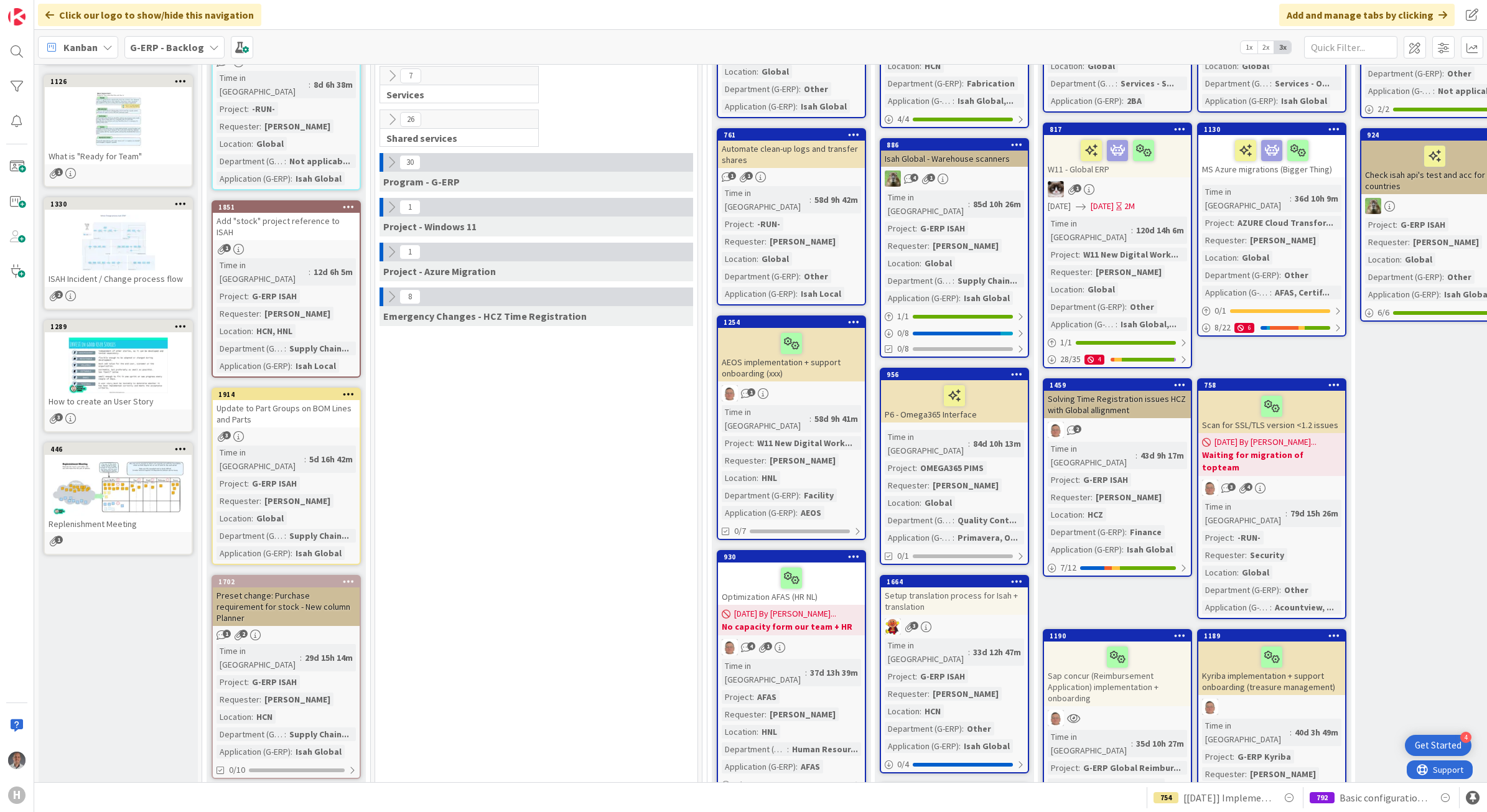
scroll to position [544, 0]
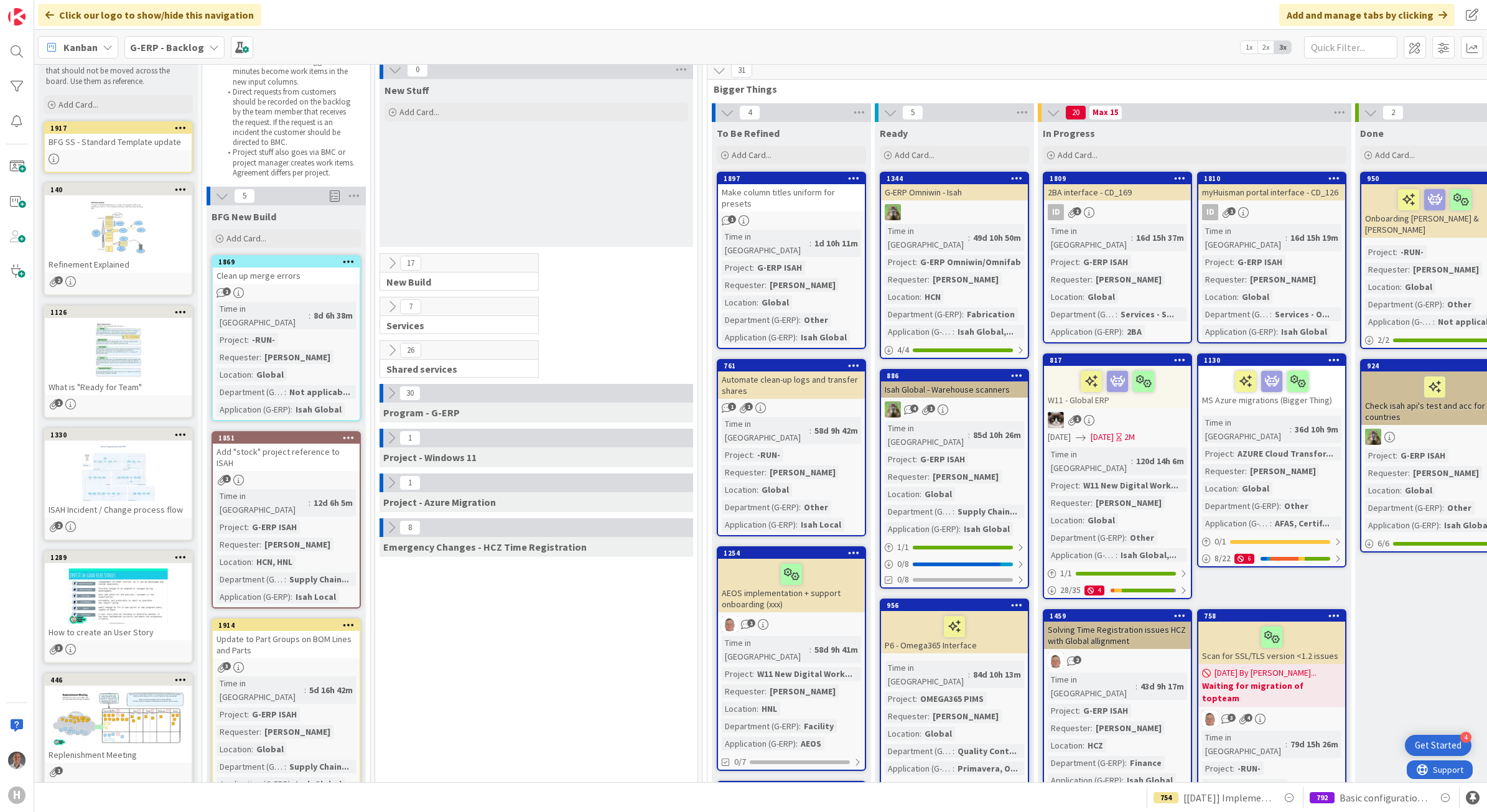
scroll to position [0, 0]
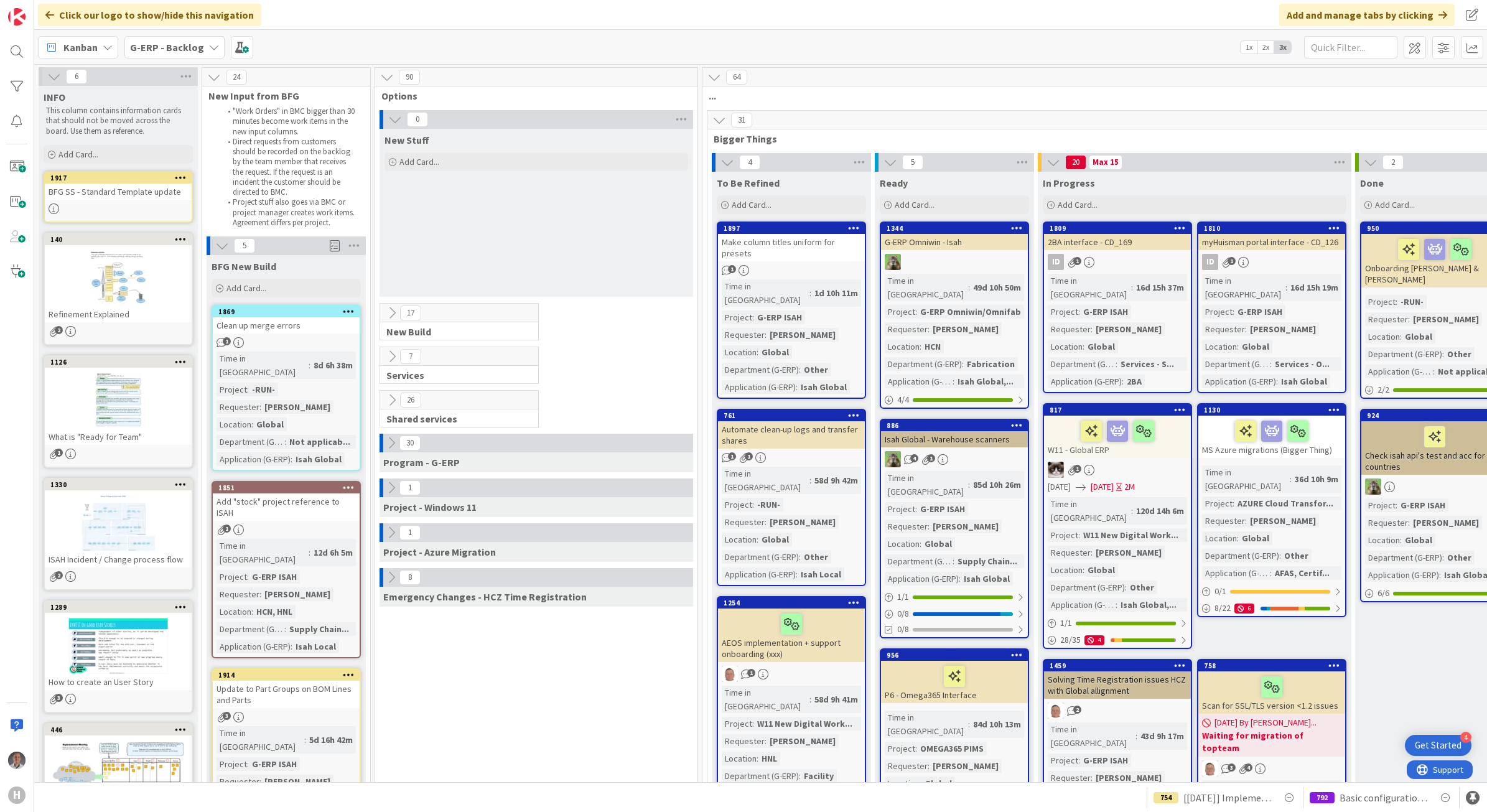
click at [393, 399] on icon at bounding box center [392, 400] width 14 height 14
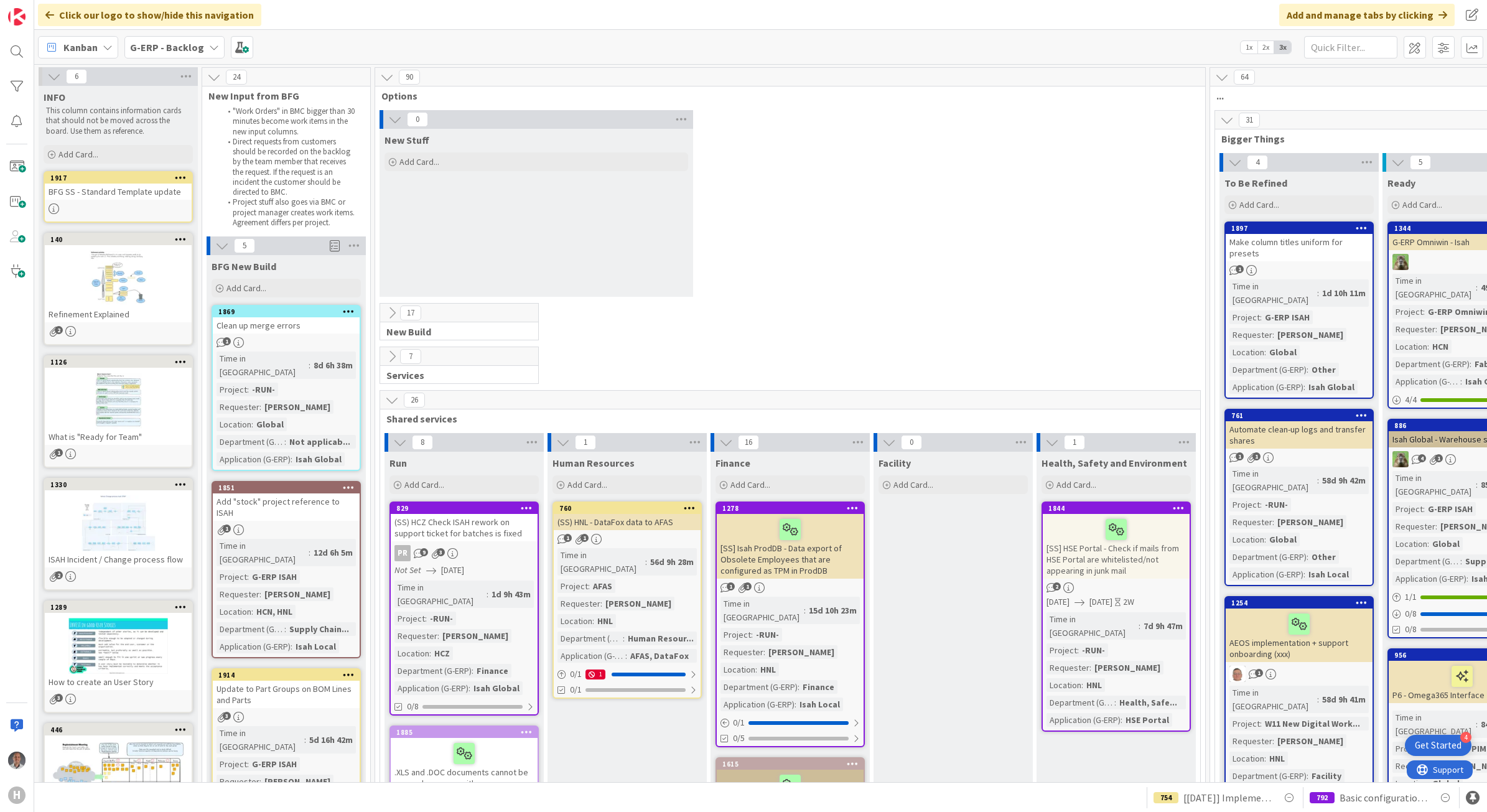
click at [389, 355] on icon at bounding box center [392, 357] width 14 height 14
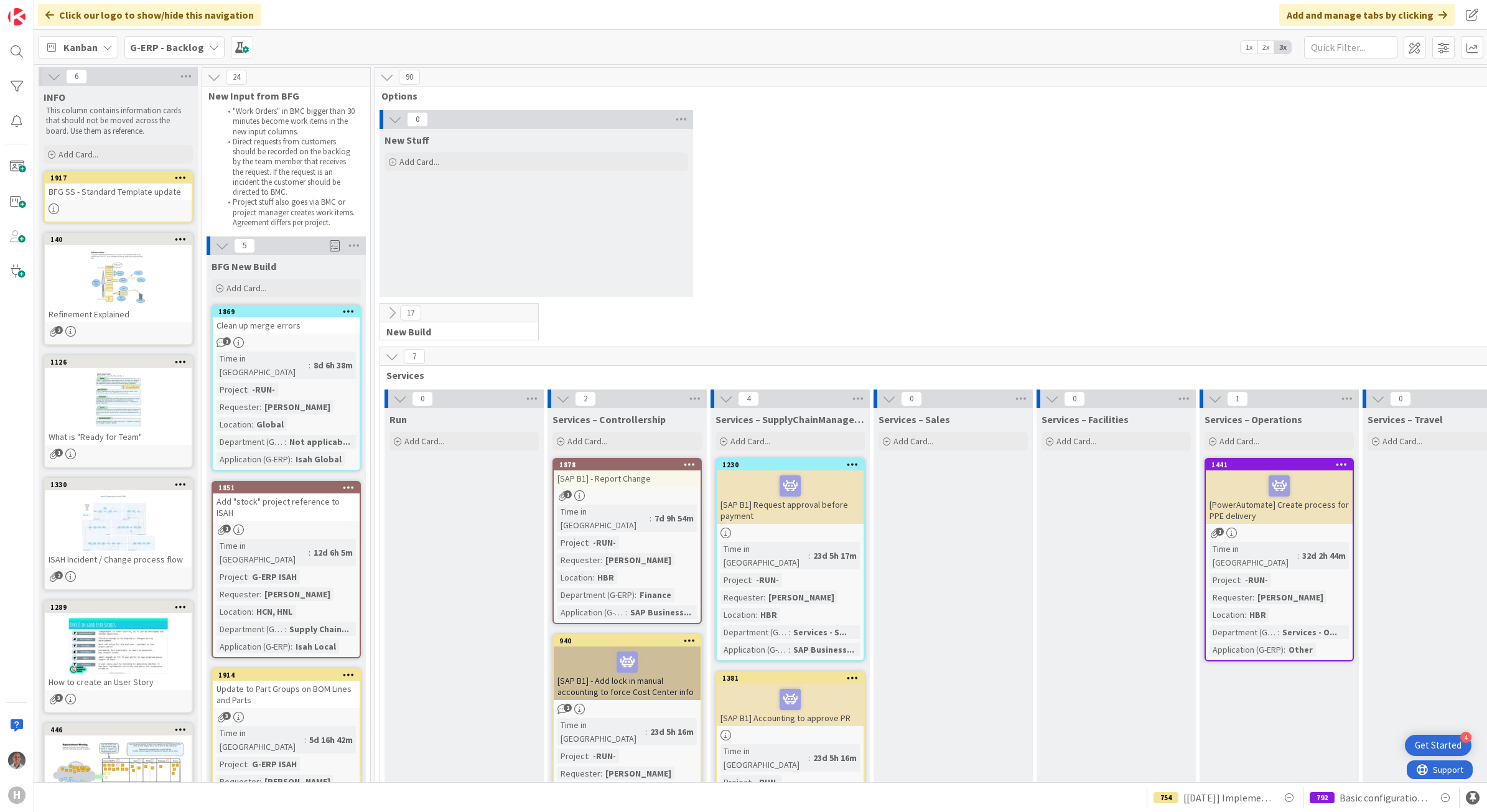
scroll to position [156, 0]
